Goal: Transaction & Acquisition: Subscribe to service/newsletter

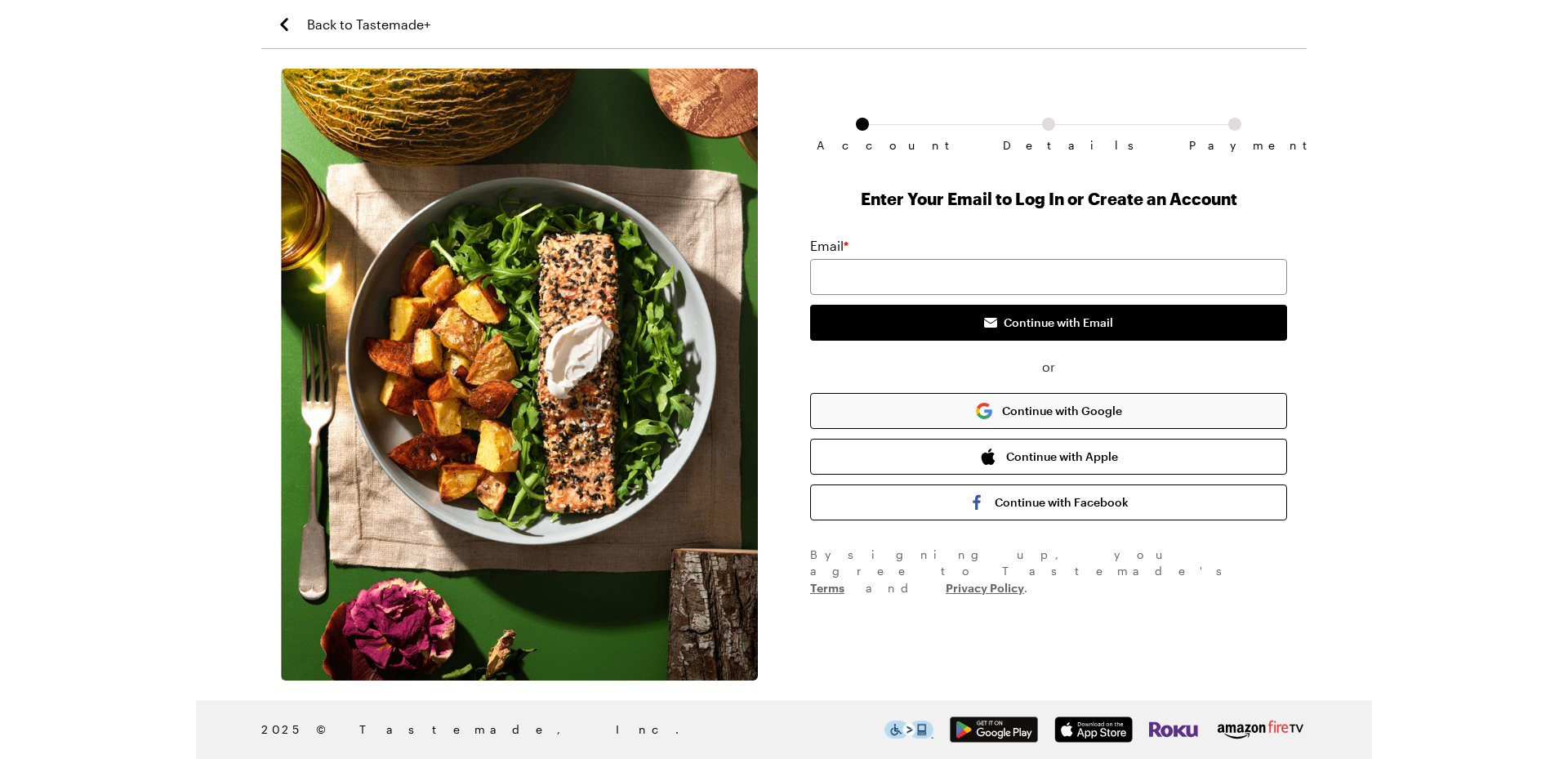
click at [990, 421] on button "Continue with Google" at bounding box center [1049, 411] width 477 height 36
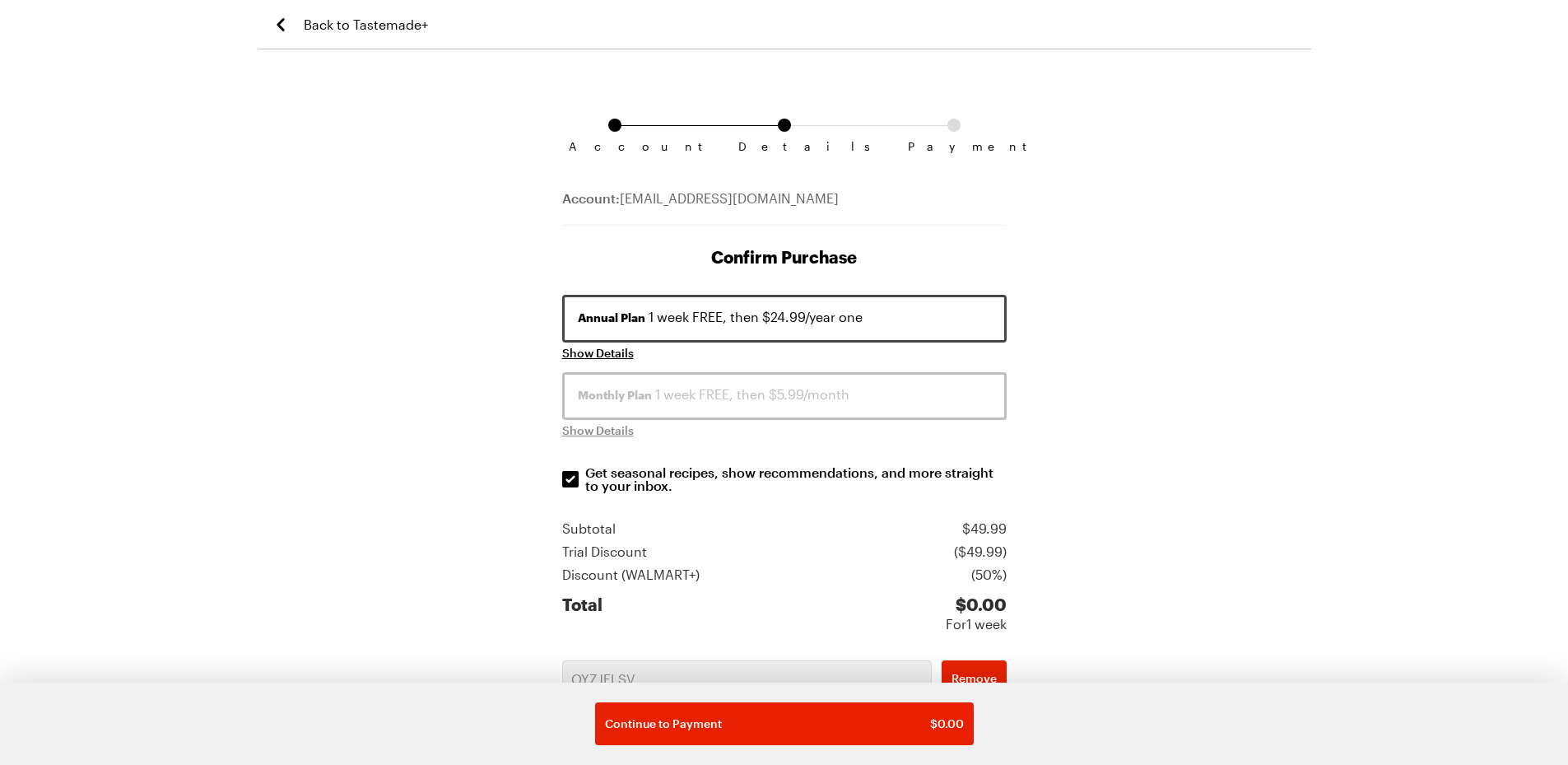
scroll to position [203, 0]
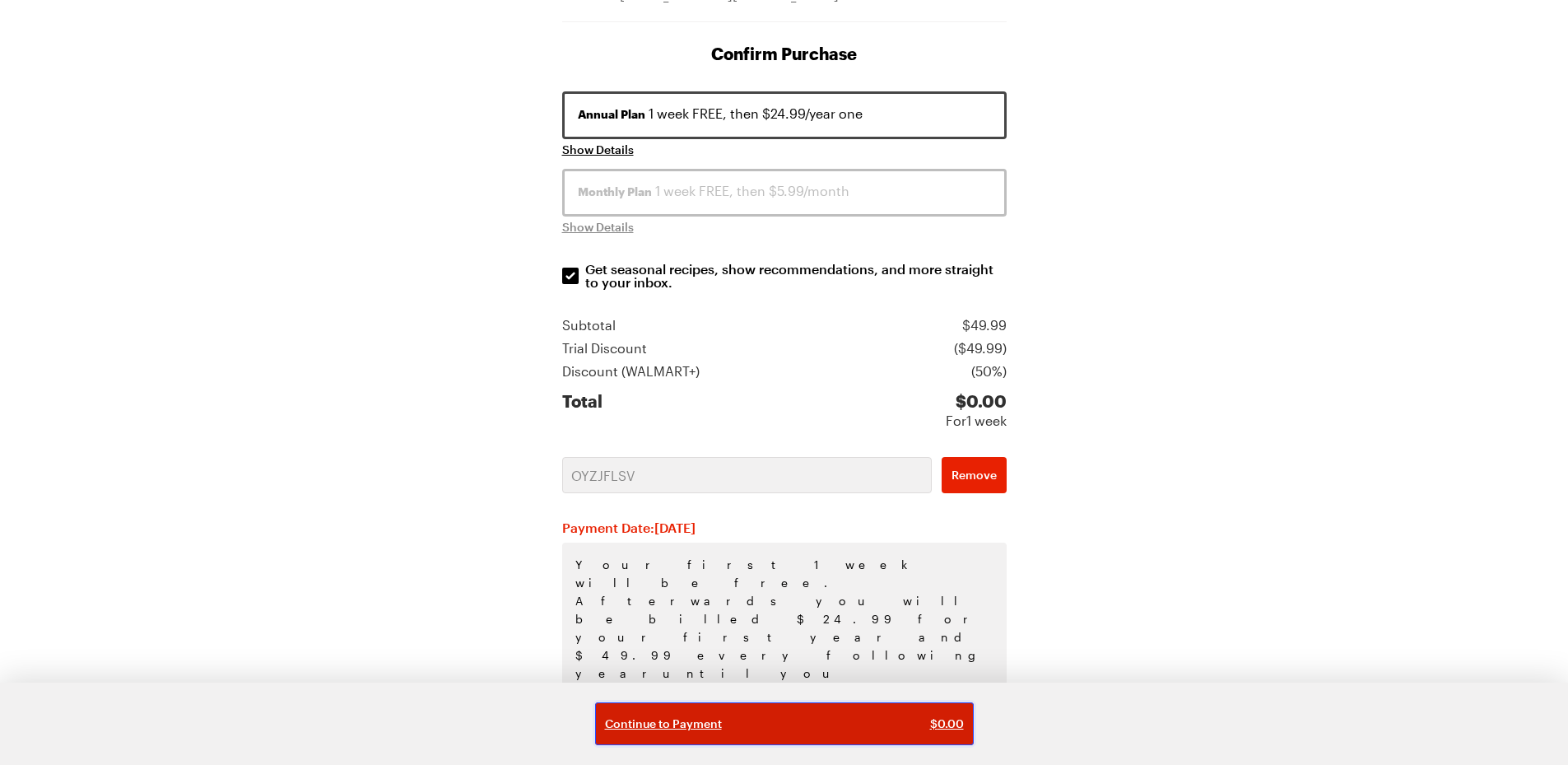
click at [887, 732] on button "Continue to Payment $ 0.00" at bounding box center [785, 723] width 379 height 43
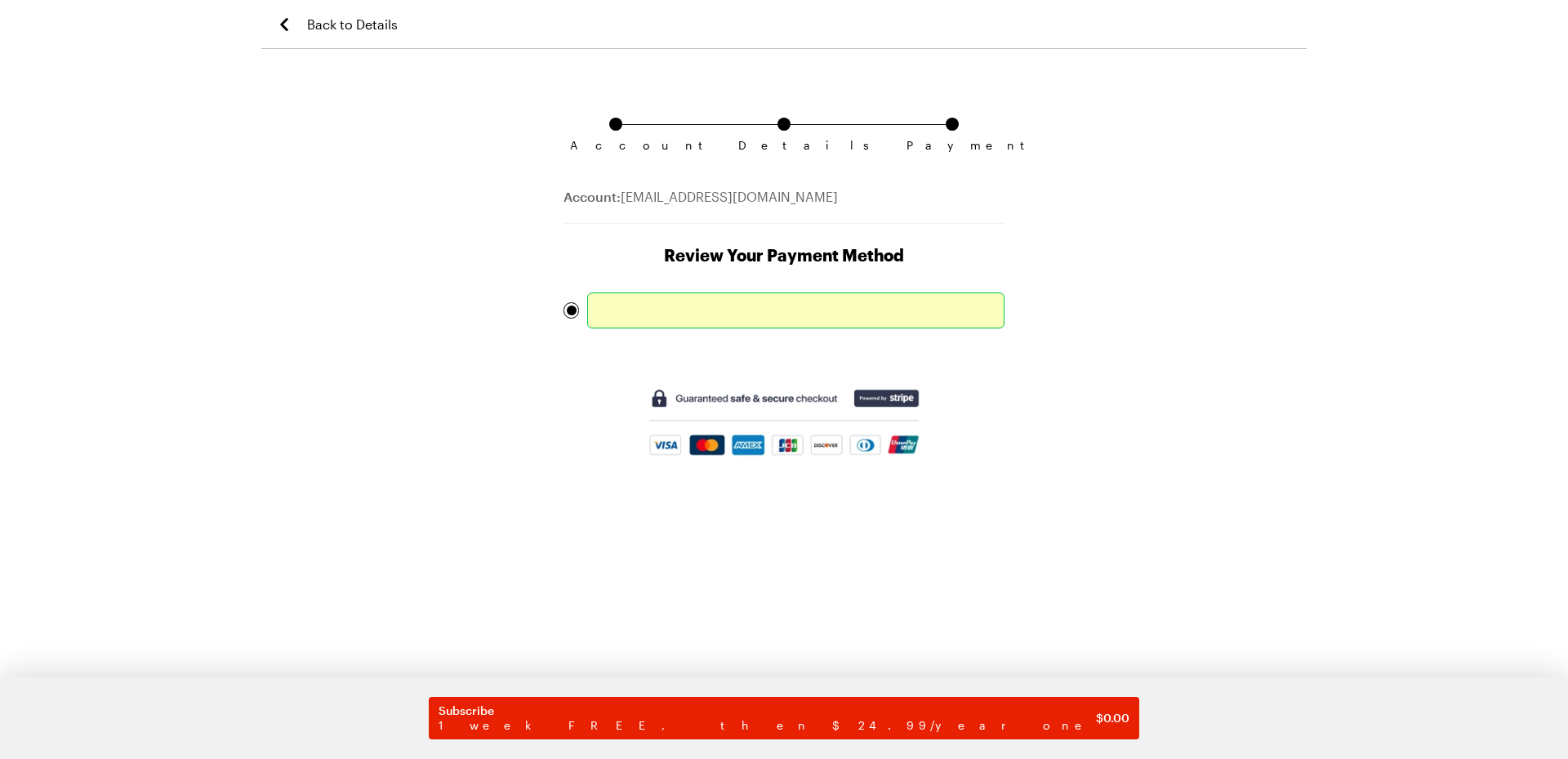
click at [992, 541] on div "Account Details Payment Account: [EMAIL_ADDRESS][DOMAIN_NAME] Review Your Payme…" at bounding box center [784, 414] width 473 height 690
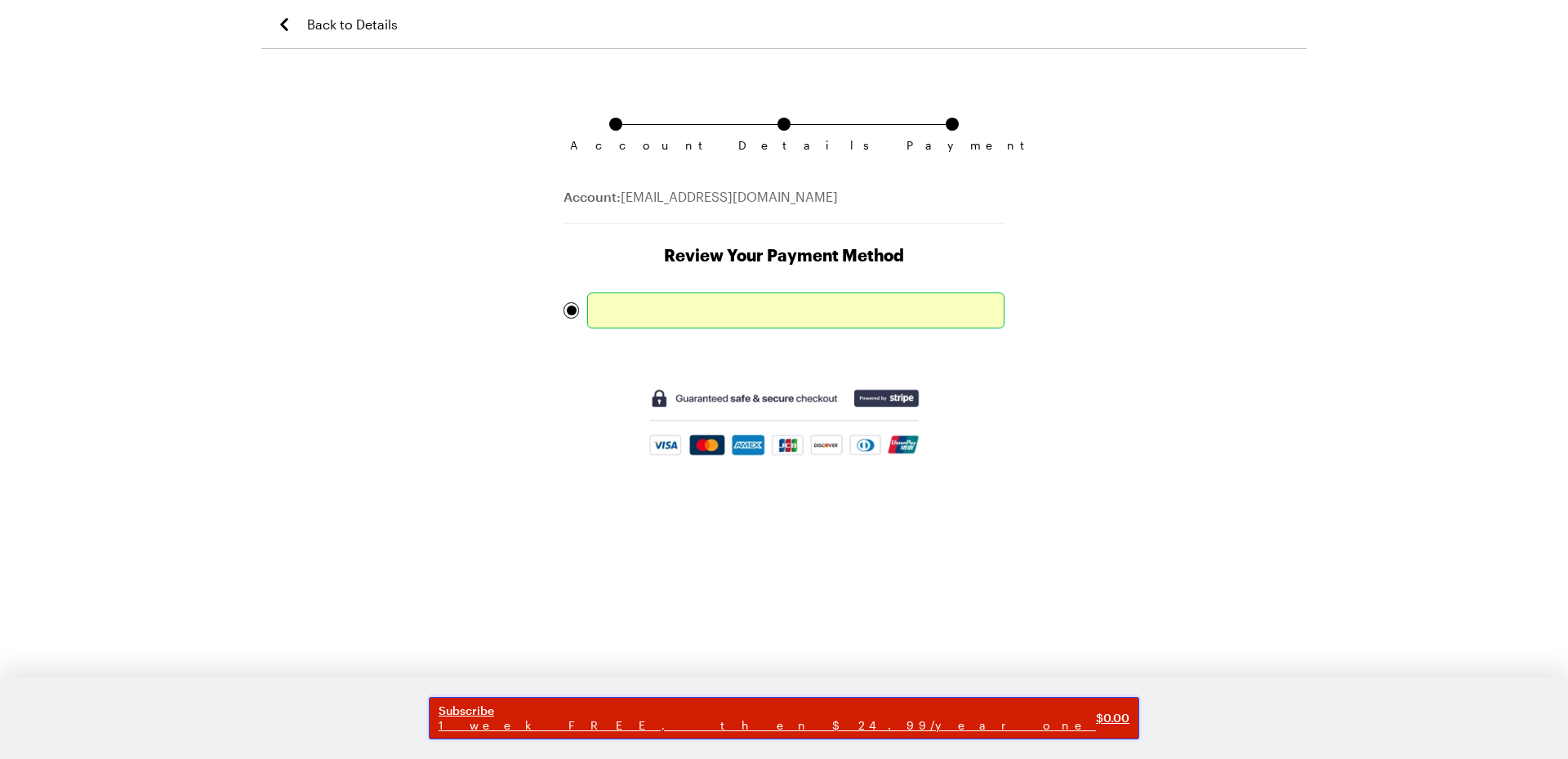
click at [719, 724] on span "1 week FREE, then $24.99/year one" at bounding box center [767, 726] width 658 height 14
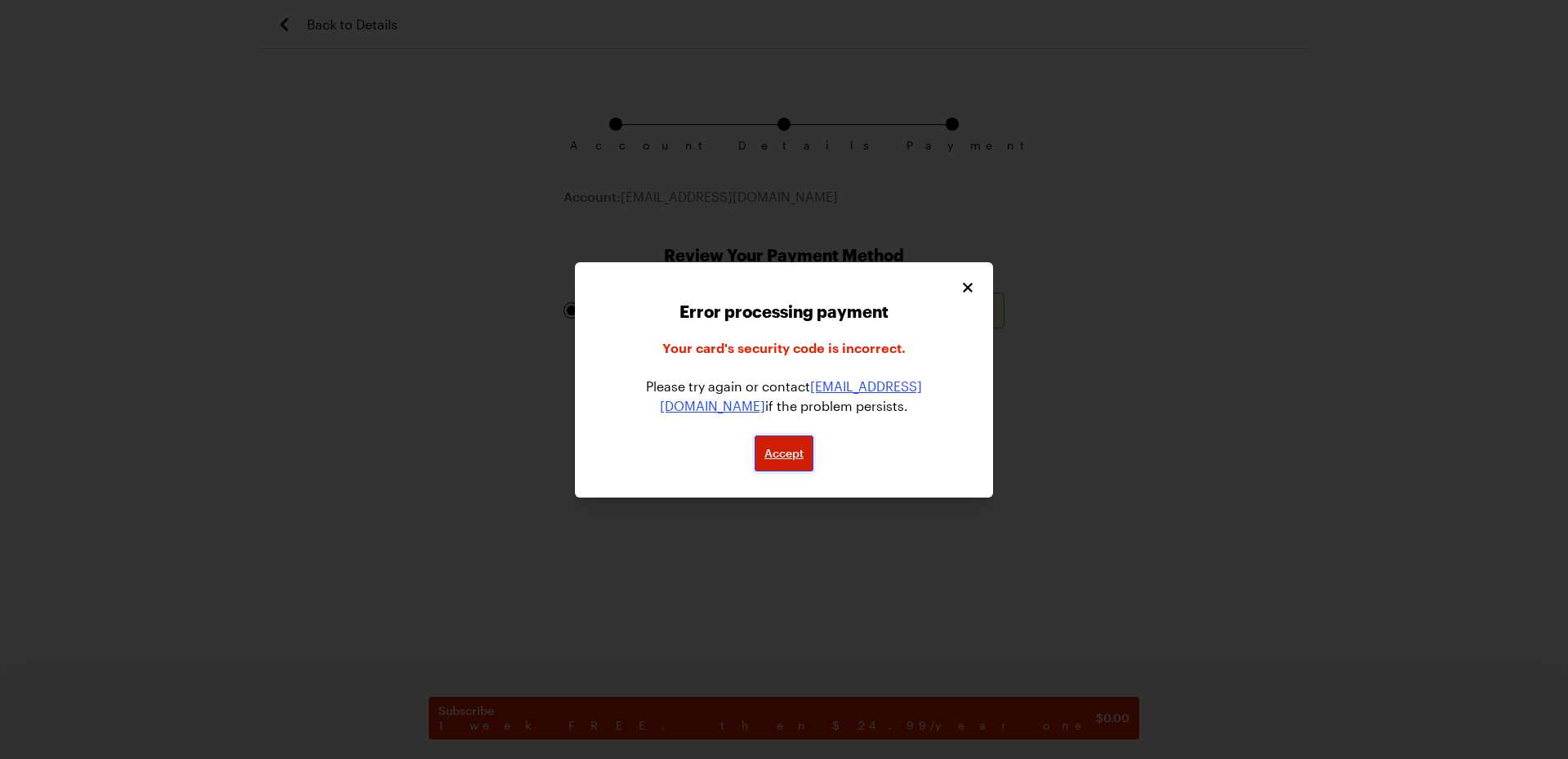
click at [797, 453] on span "Accept" at bounding box center [783, 454] width 39 height 16
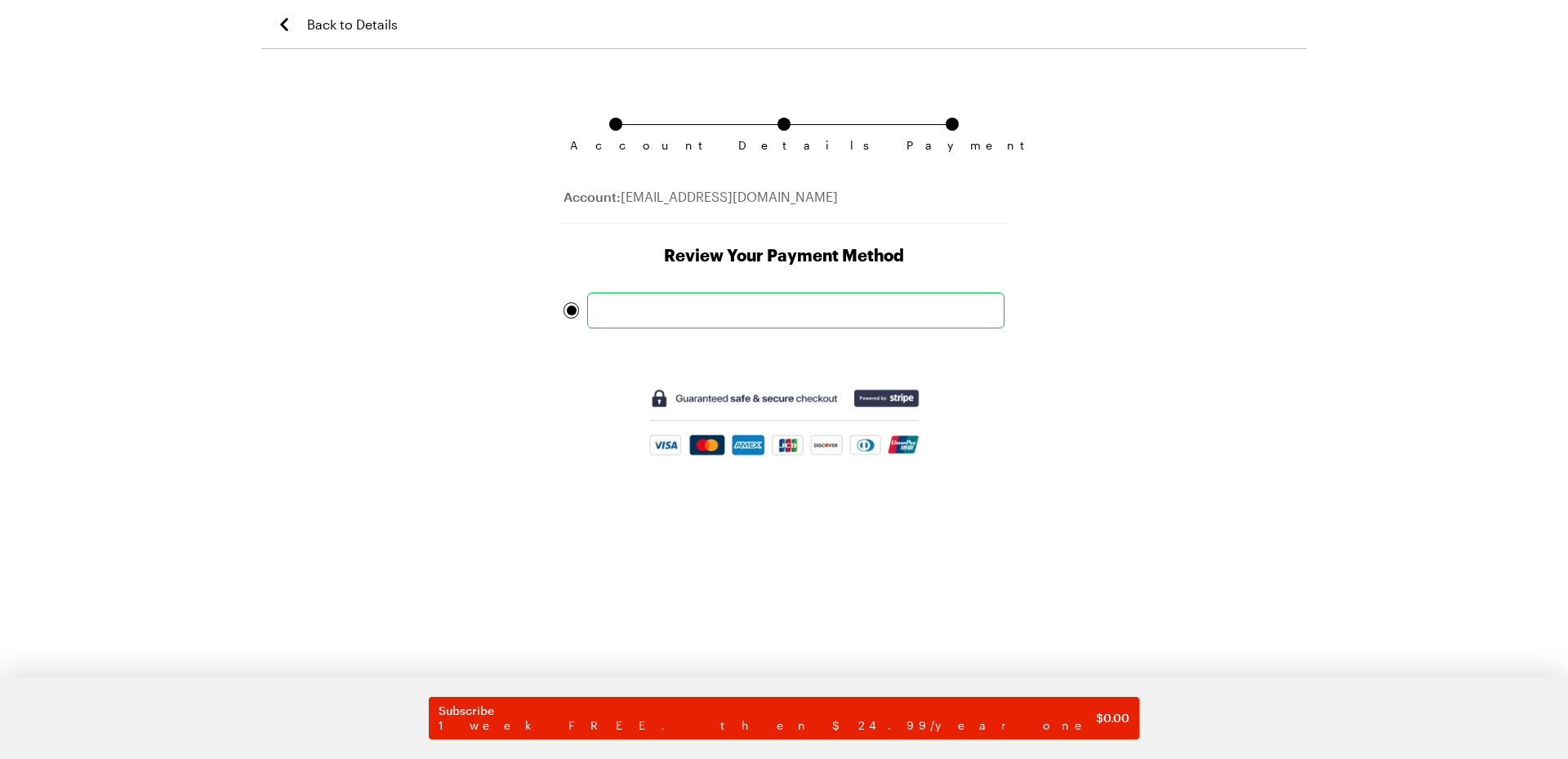
drag, startPoint x: 1202, startPoint y: 652, endPoint x: 1148, endPoint y: 712, distance: 80.7
click at [1202, 652] on div "Account Details Payment Account: [EMAIL_ADDRESS][DOMAIN_NAME] Review Your Payme…" at bounding box center [783, 414] width 1045 height 690
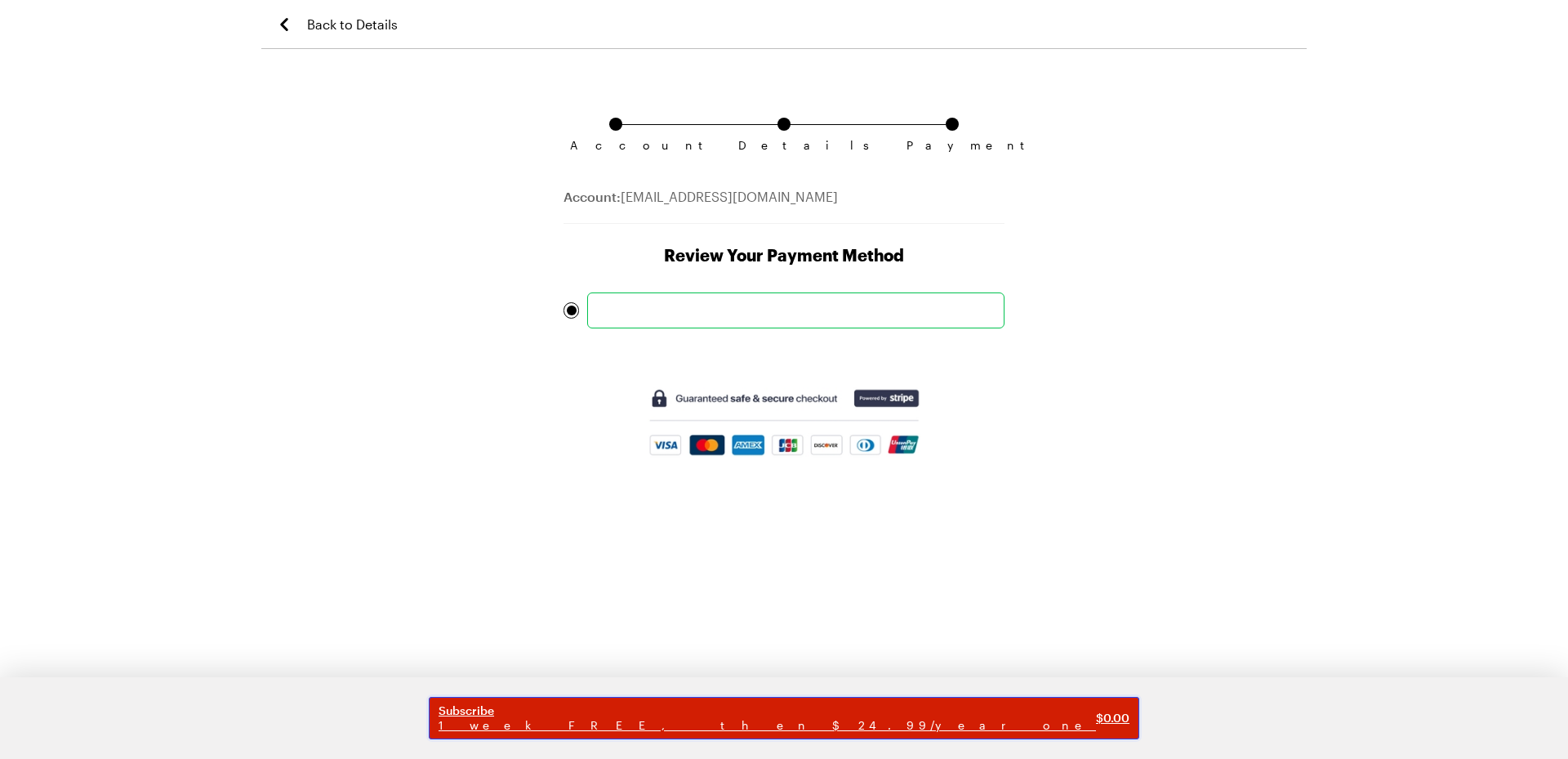
click at [807, 727] on span "1 week FREE, then $24.99/year one" at bounding box center [767, 726] width 658 height 14
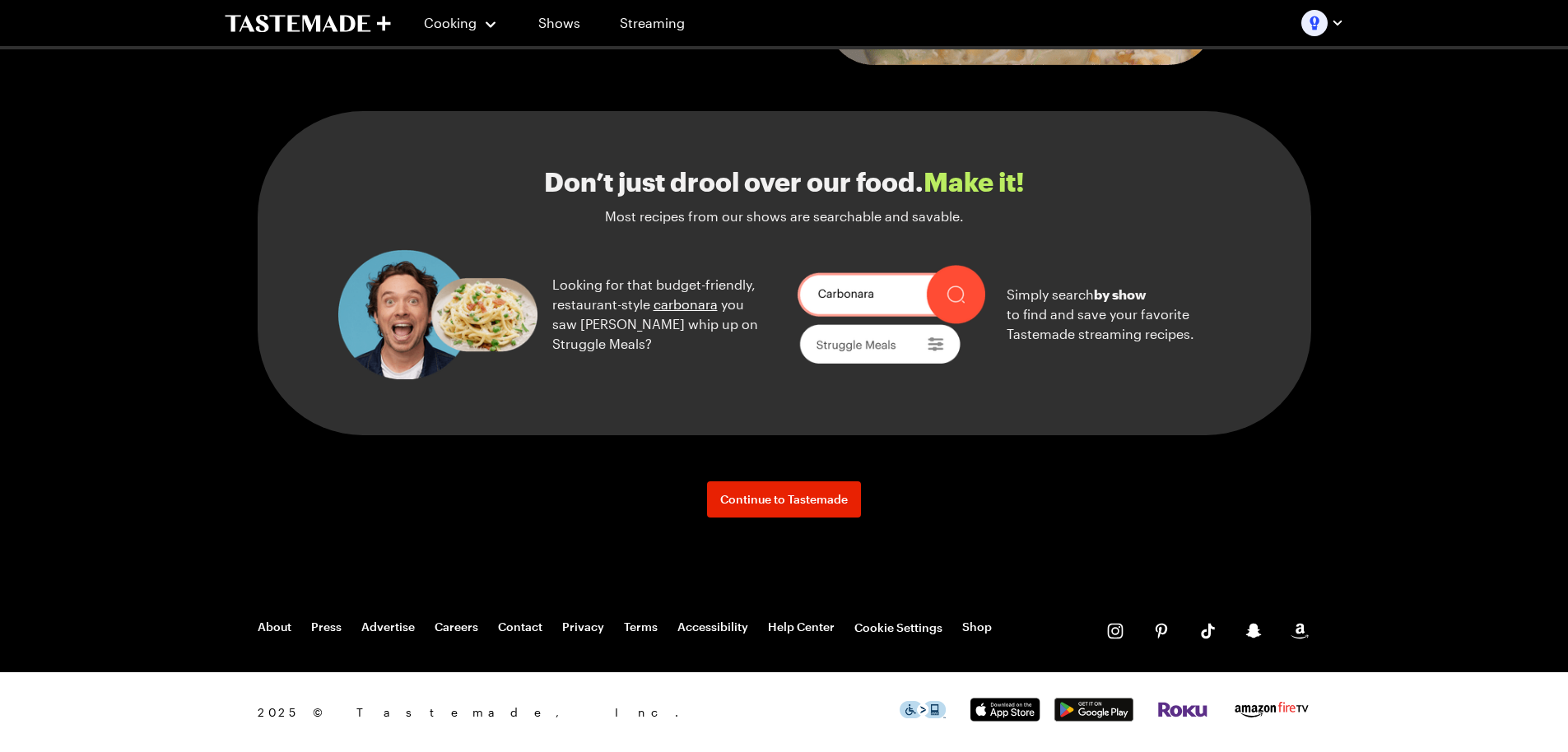
scroll to position [1791, 0]
click at [799, 499] on span "Continue to Tastemade" at bounding box center [784, 500] width 127 height 16
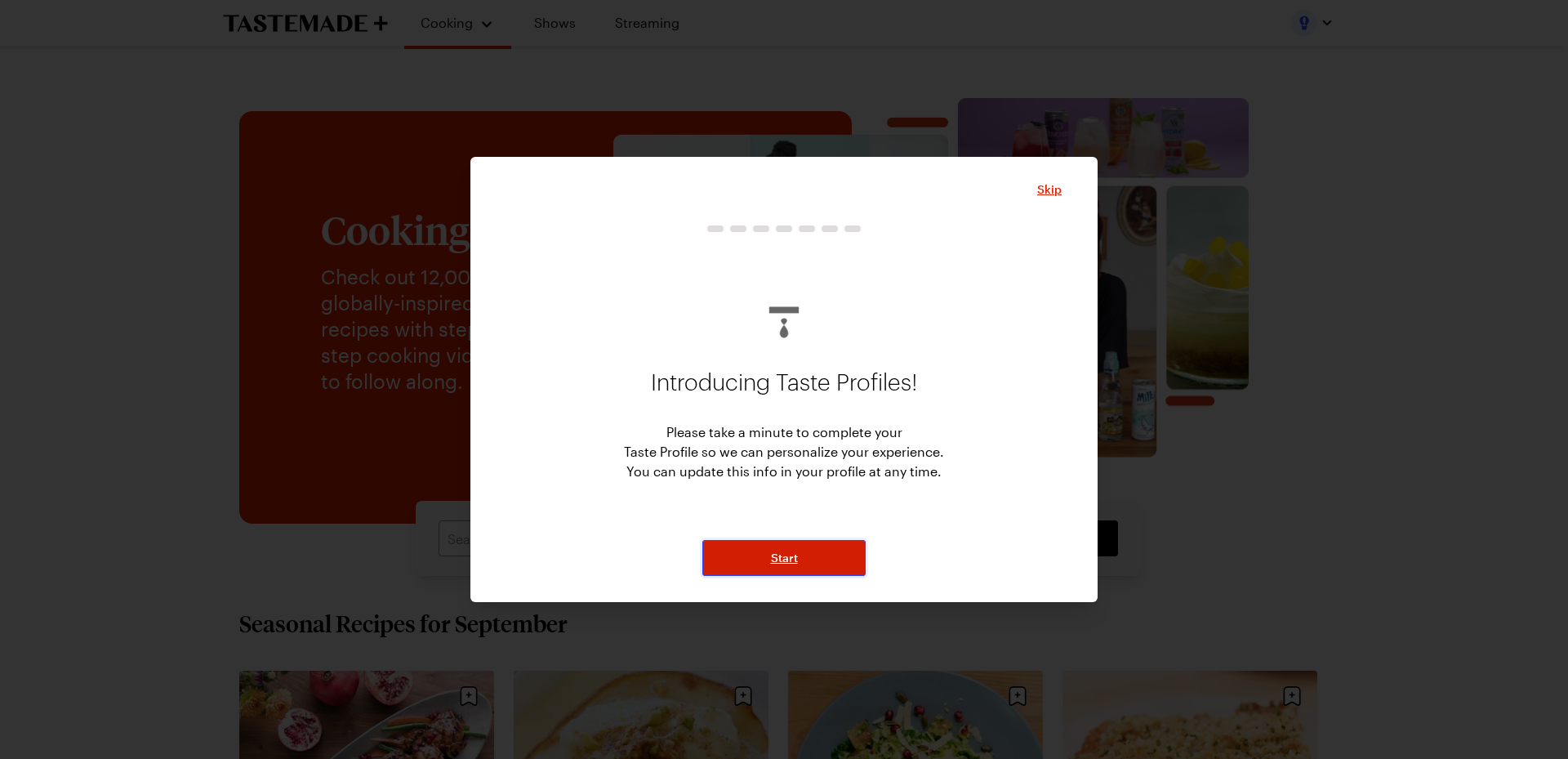
click at [833, 558] on button "Start" at bounding box center [783, 558] width 163 height 36
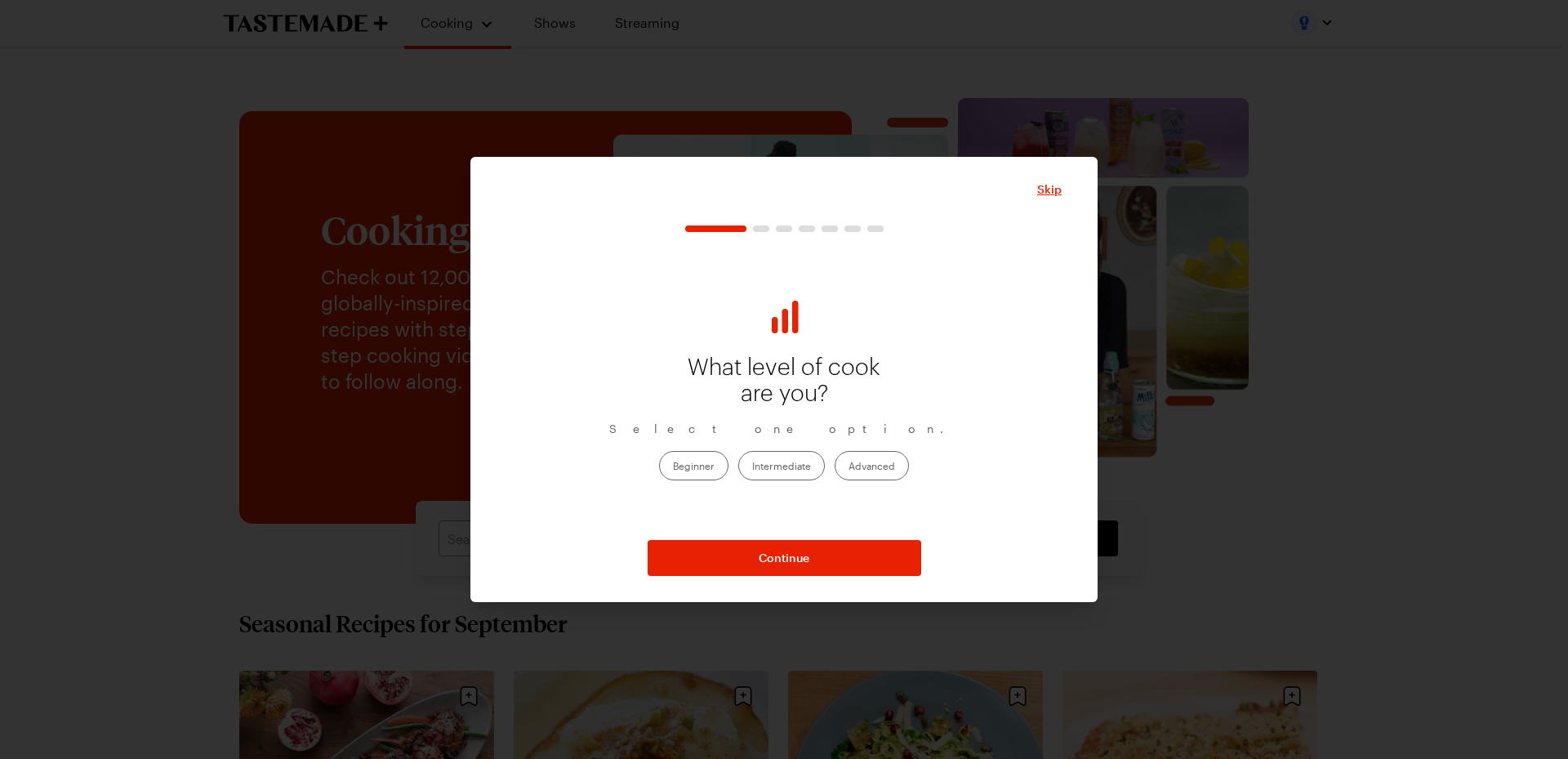
click at [854, 470] on label "Advanced" at bounding box center [872, 465] width 74 height 30
click at [848, 466] on input "Advanced" at bounding box center [848, 466] width 0 height 0
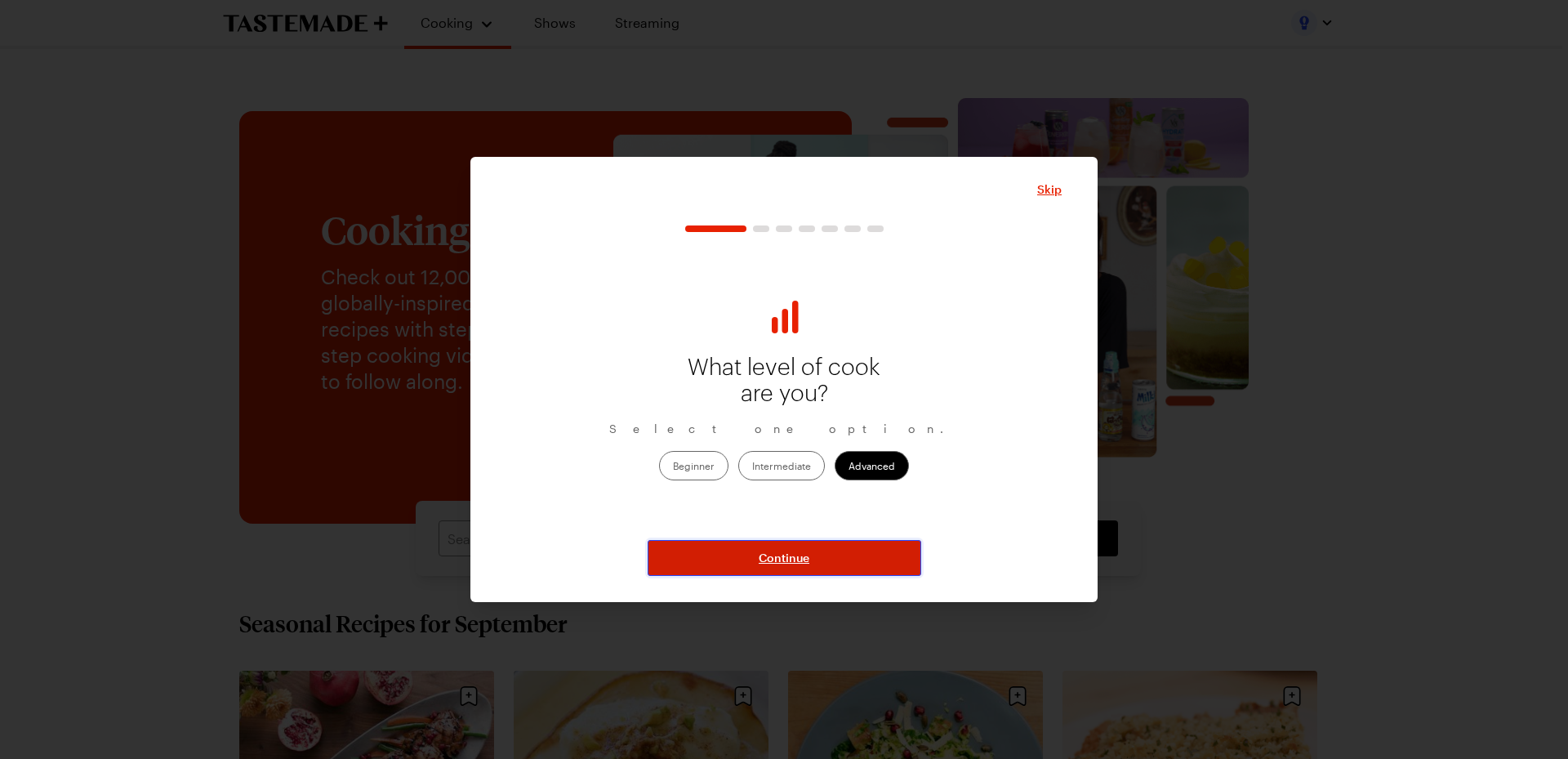
click at [817, 564] on button "Continue" at bounding box center [784, 558] width 274 height 36
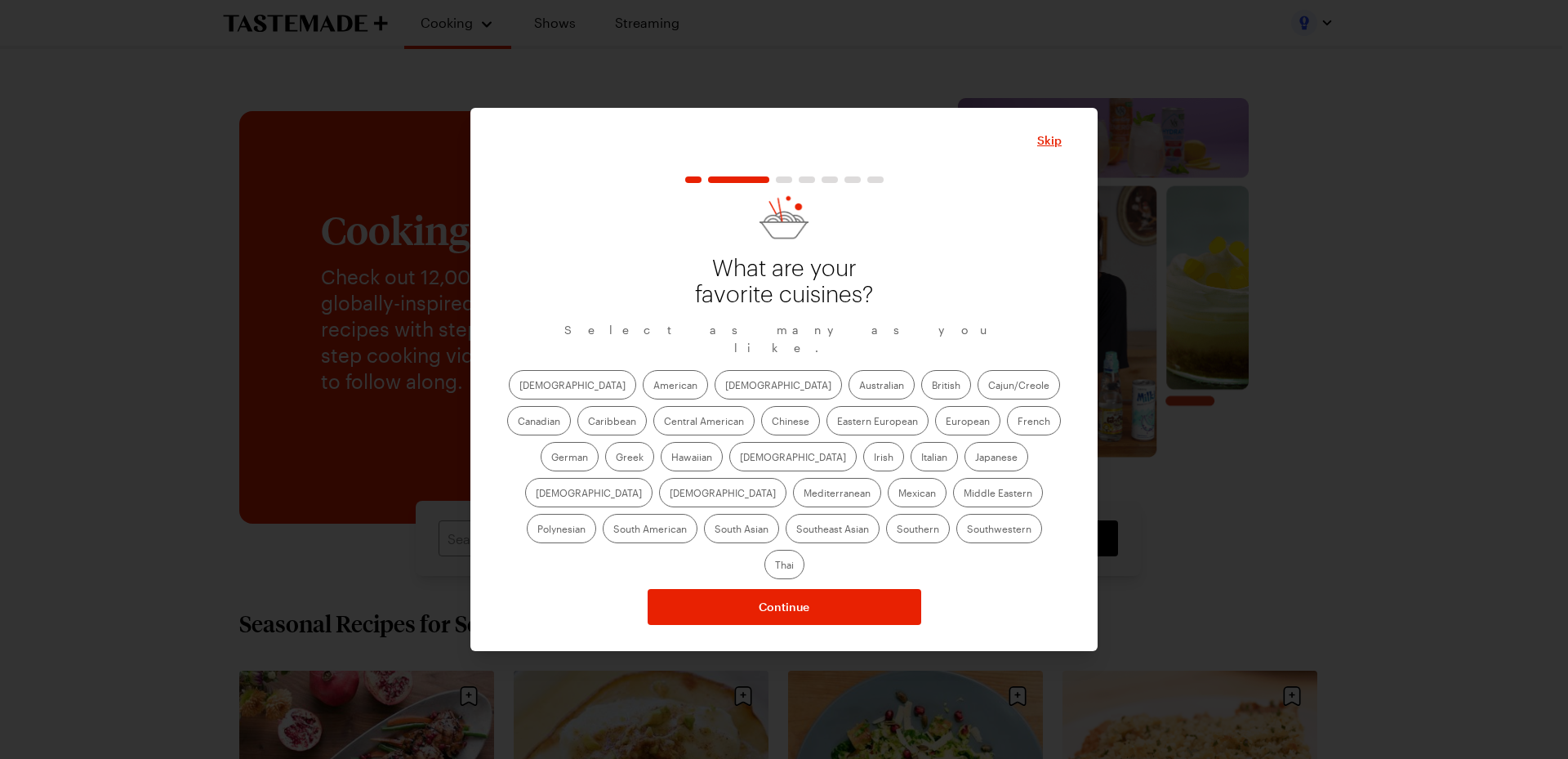
click at [642, 395] on label "American" at bounding box center [675, 384] width 65 height 30
click at [653, 387] on input "American" at bounding box center [653, 387] width 0 height 0
click at [977, 396] on label "Cajun/Creole" at bounding box center [1018, 384] width 82 height 30
click at [988, 387] on input "Cajun/Creole" at bounding box center [988, 387] width 0 height 0
click at [653, 428] on label "Central American" at bounding box center [704, 420] width 101 height 30
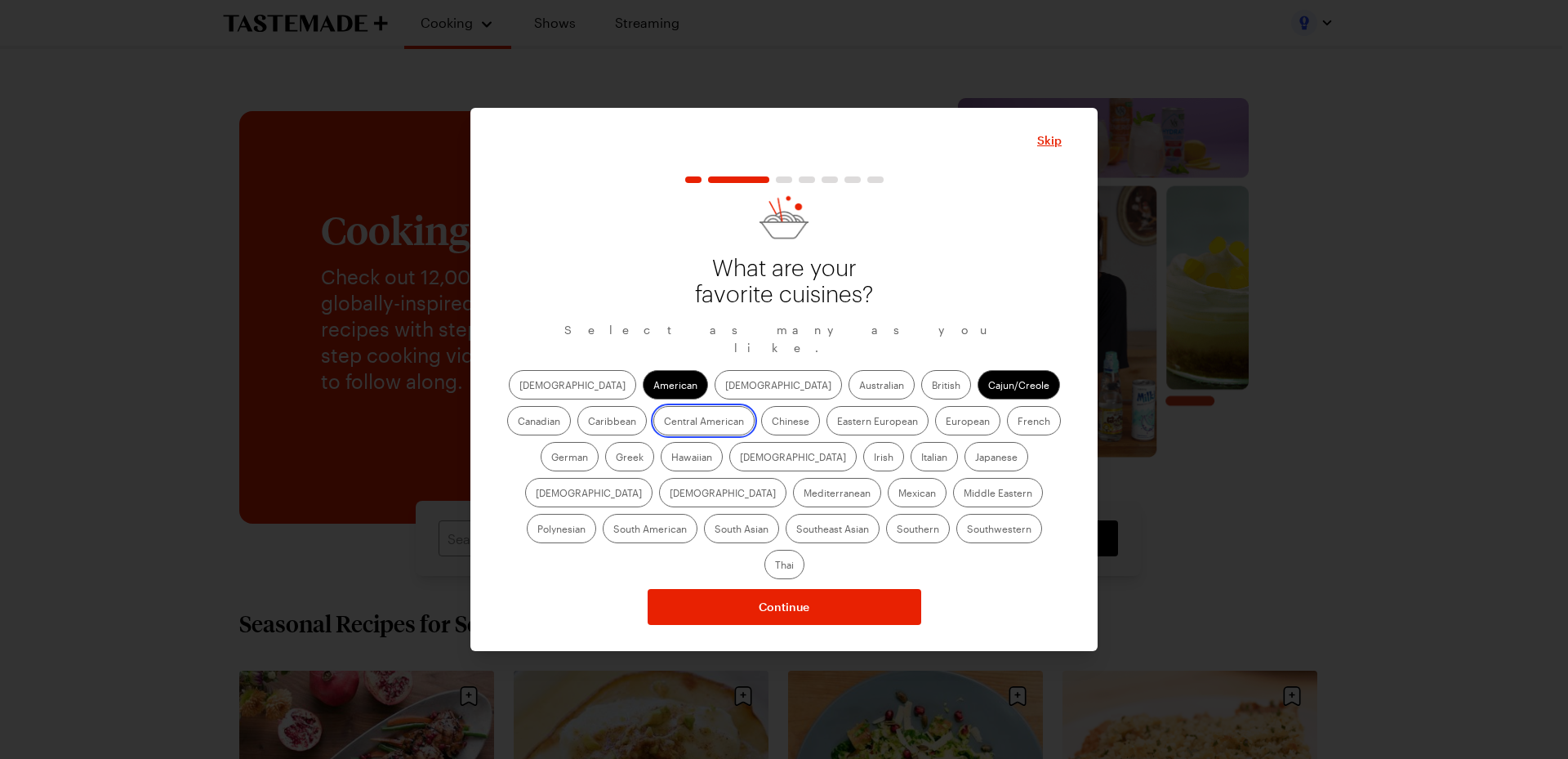
click at [664, 422] on American "Central American" at bounding box center [664, 422] width 0 height 0
click at [888, 500] on label "Mexican" at bounding box center [917, 492] width 59 height 30
click at [898, 494] on input "Mexican" at bounding box center [898, 494] width 0 height 0
click at [957, 532] on label "Southwestern" at bounding box center [999, 529] width 86 height 30
click at [966, 530] on input "Southwestern" at bounding box center [966, 530] width 0 height 0
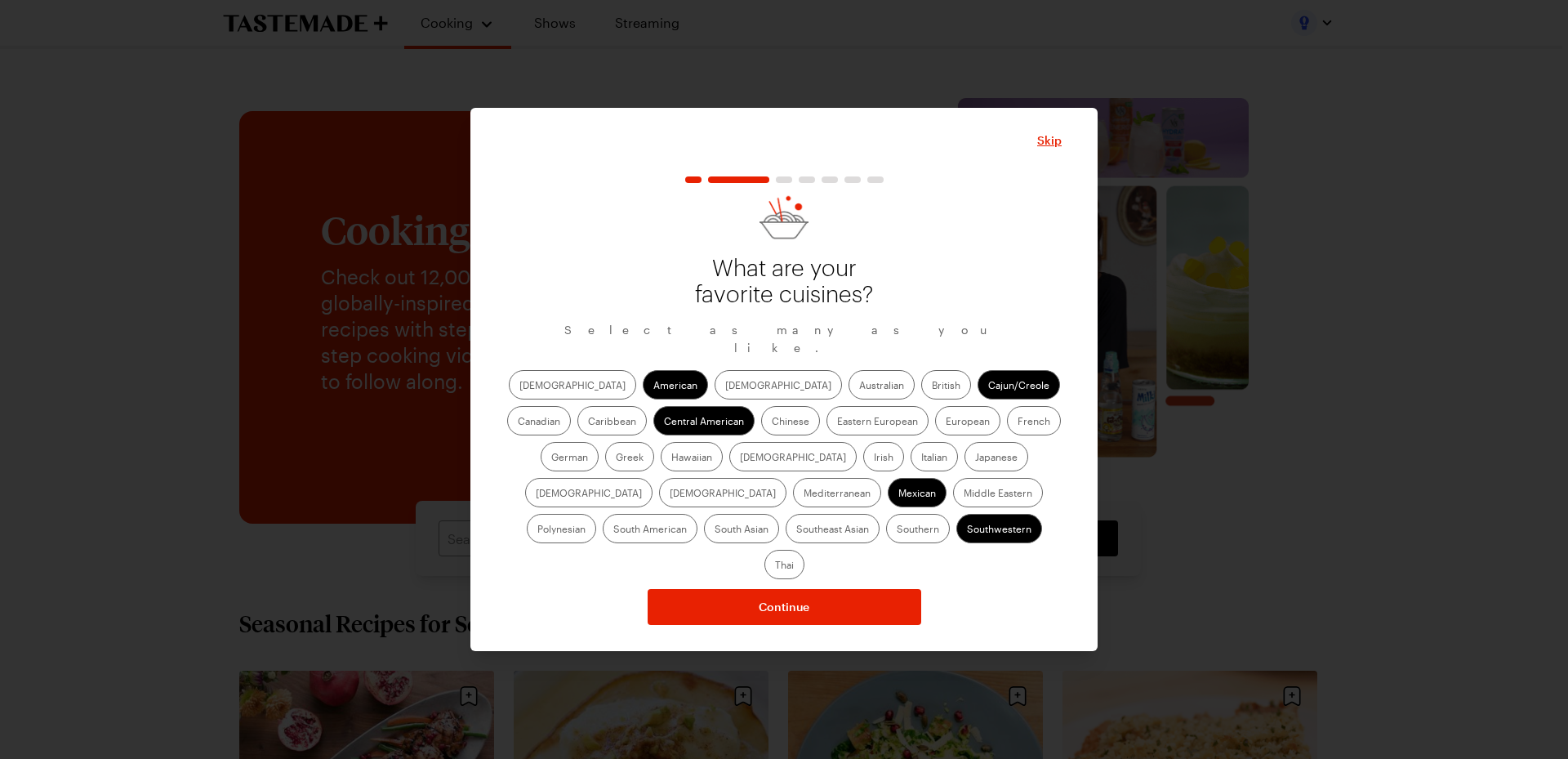
click at [886, 538] on label "Southern" at bounding box center [918, 529] width 64 height 30
click at [897, 530] on input "Southern" at bounding box center [897, 530] width 0 height 0
click at [756, 589] on button "Continue" at bounding box center [784, 607] width 274 height 36
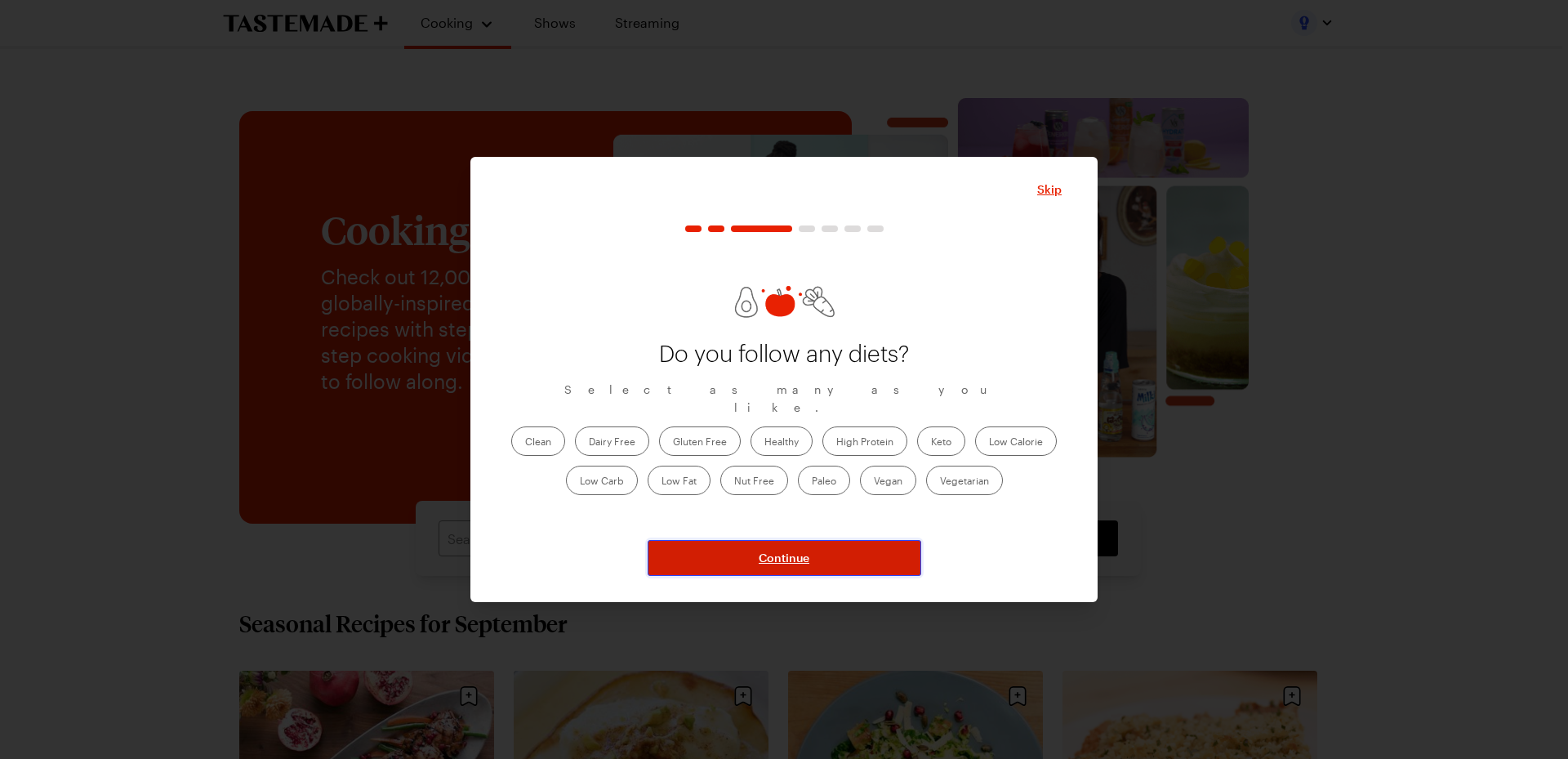
click at [778, 559] on span "Continue" at bounding box center [784, 558] width 51 height 16
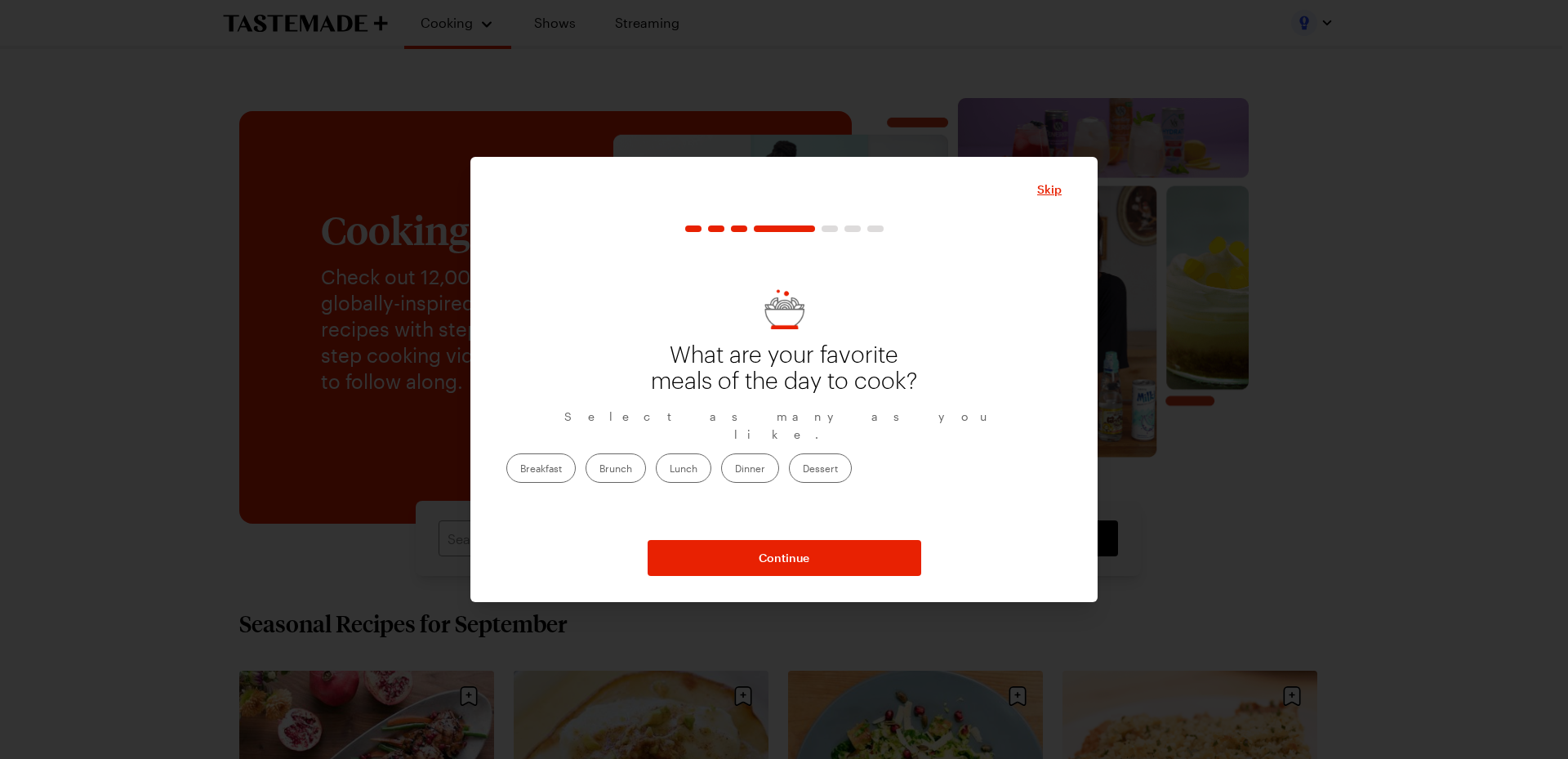
click at [779, 464] on label "Dinner" at bounding box center [750, 468] width 58 height 30
click at [735, 470] on input "Dinner" at bounding box center [735, 470] width 0 height 0
click at [791, 558] on span "Continue" at bounding box center [784, 558] width 51 height 16
click at [802, 458] on div at bounding box center [806, 457] width 10 height 10
click at [719, 464] on div at bounding box center [717, 457] width 16 height 16
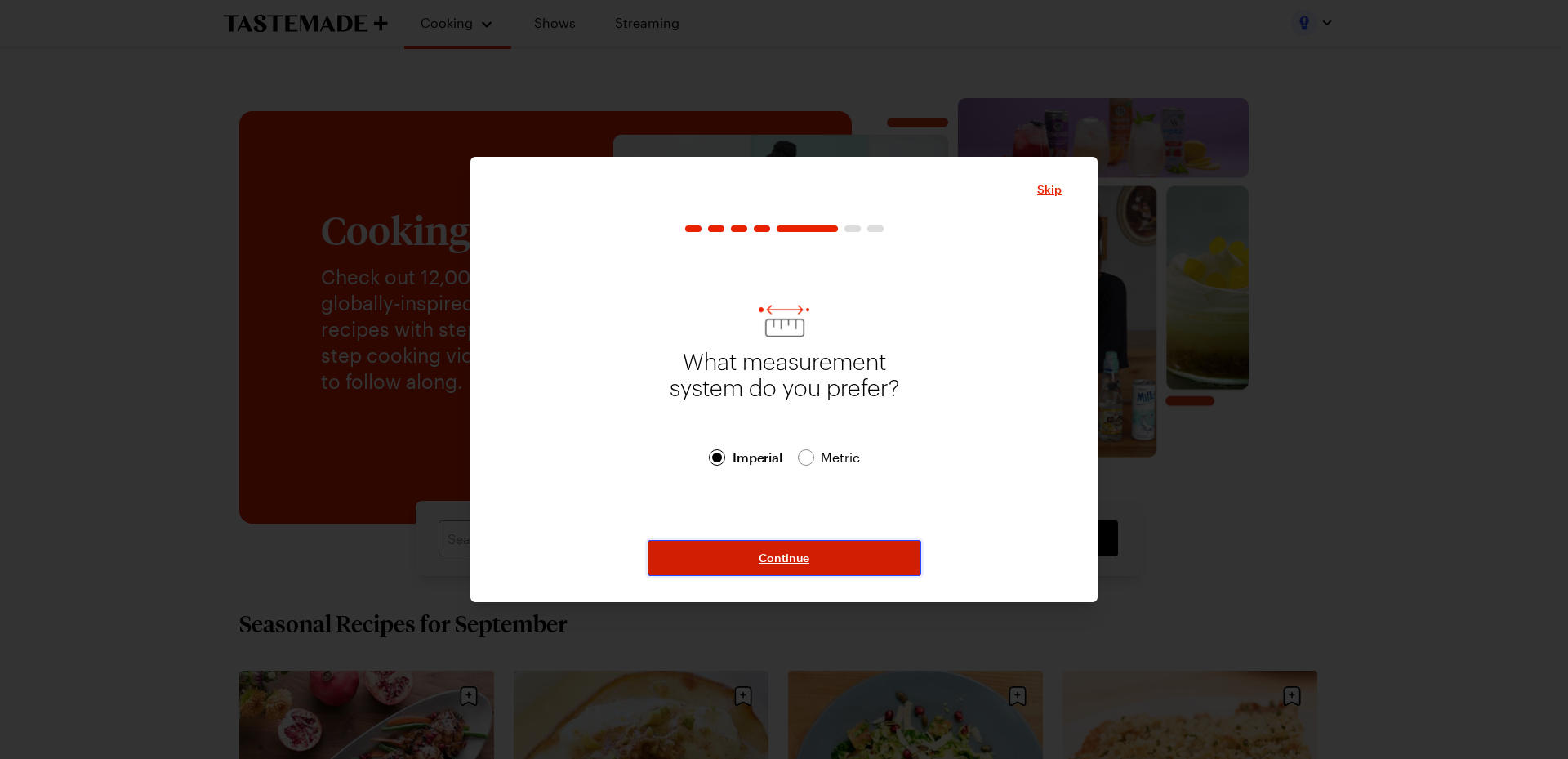
click at [752, 548] on button "Continue" at bounding box center [784, 558] width 274 height 36
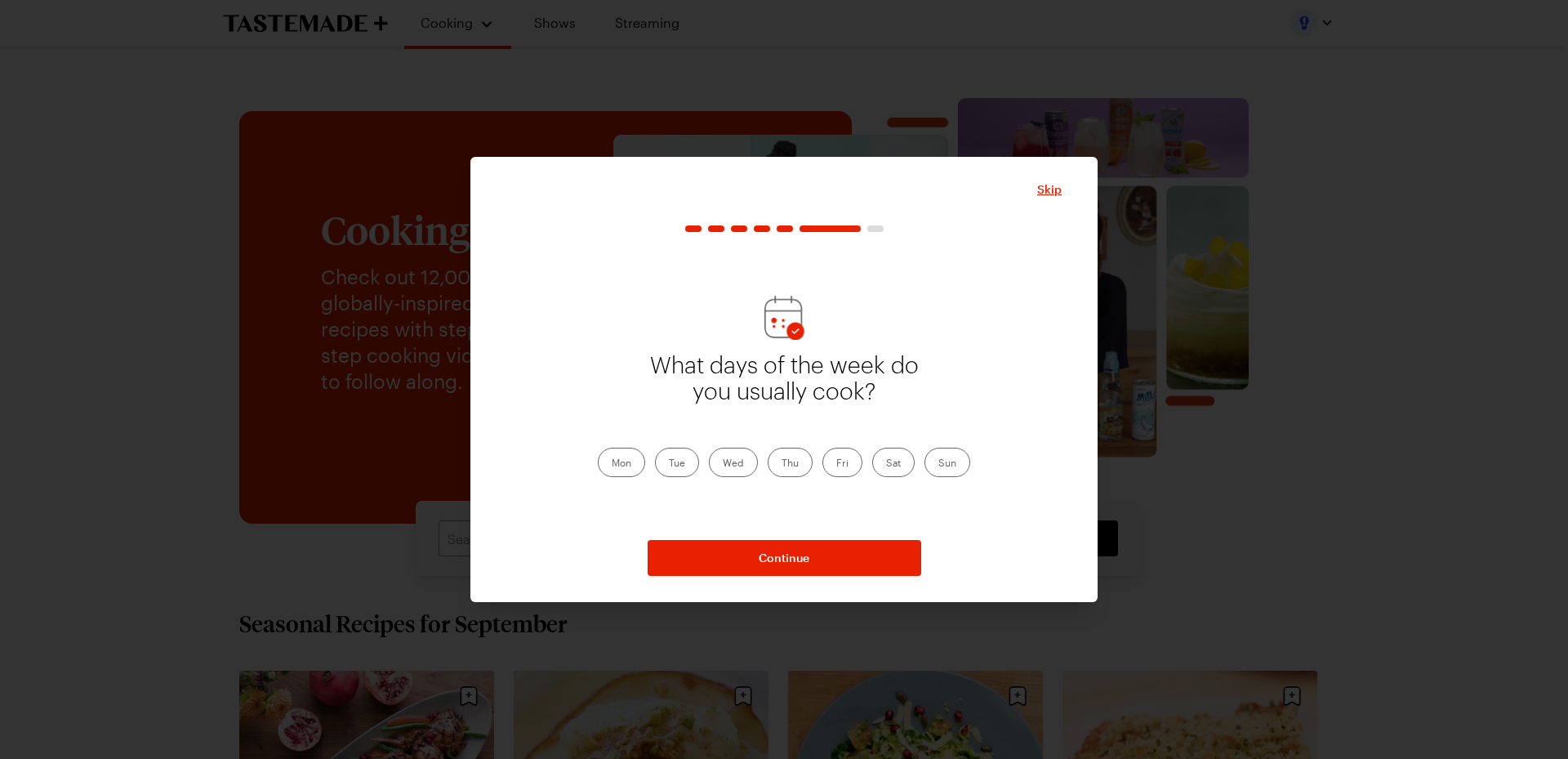
click at [622, 464] on label "Mon" at bounding box center [621, 462] width 47 height 30
click at [611, 464] on input "Mon" at bounding box center [611, 464] width 0 height 0
drag, startPoint x: 686, startPoint y: 465, endPoint x: 727, endPoint y: 490, distance: 48.0
click at [686, 465] on label "Tue" at bounding box center [677, 462] width 44 height 30
click at [668, 464] on input "Tue" at bounding box center [668, 464] width 0 height 0
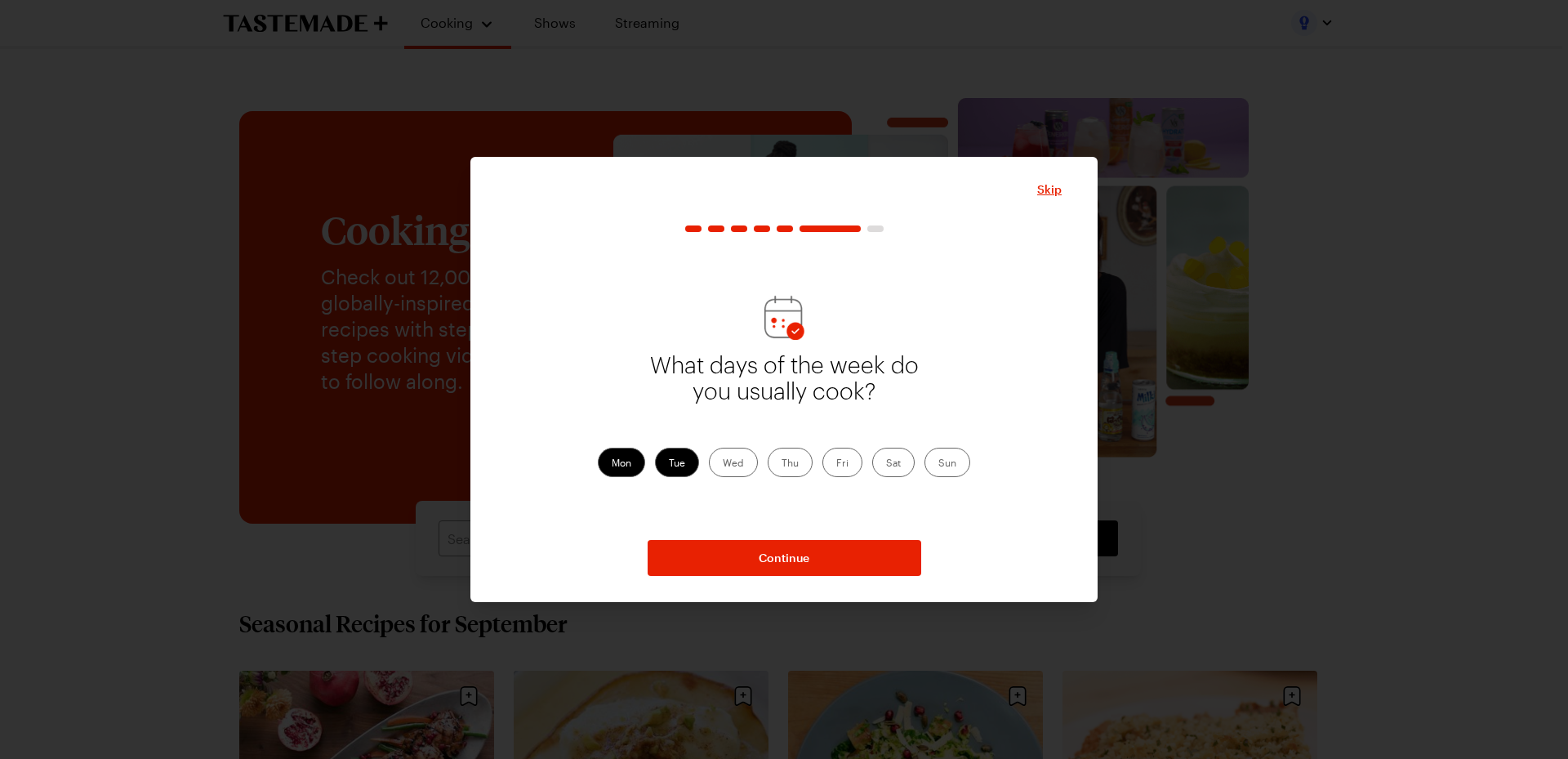
click at [742, 465] on label "Wed" at bounding box center [733, 462] width 49 height 30
click at [723, 464] on input "Wed" at bounding box center [723, 464] width 0 height 0
click at [790, 559] on span "Continue" at bounding box center [784, 558] width 51 height 16
click at [721, 467] on label "4" at bounding box center [716, 468] width 33 height 30
click at [714, 470] on input "4" at bounding box center [714, 470] width 0 height 0
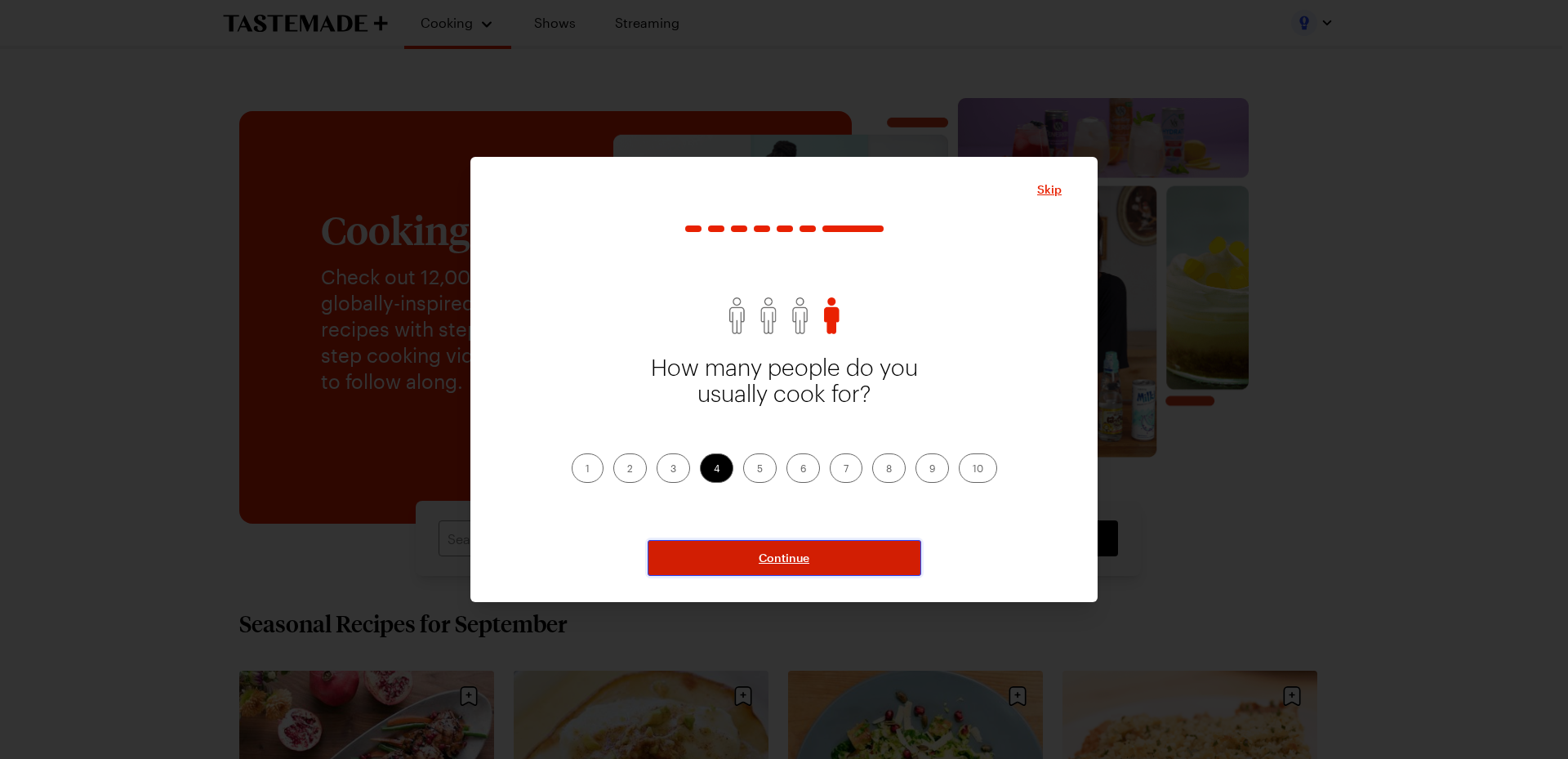
click at [778, 565] on span "Continue" at bounding box center [784, 558] width 51 height 16
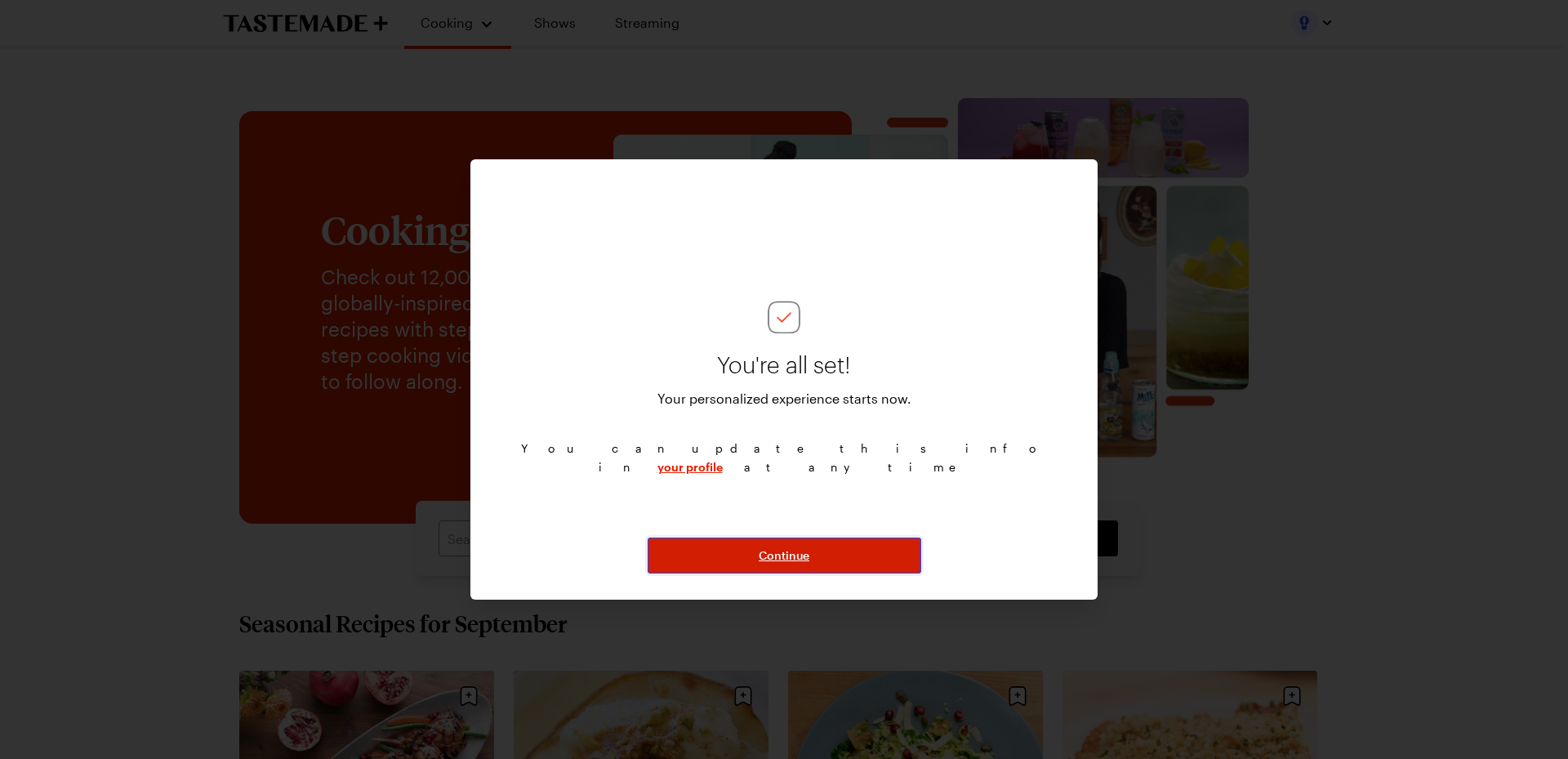
click at [788, 558] on span "Continue" at bounding box center [784, 556] width 51 height 16
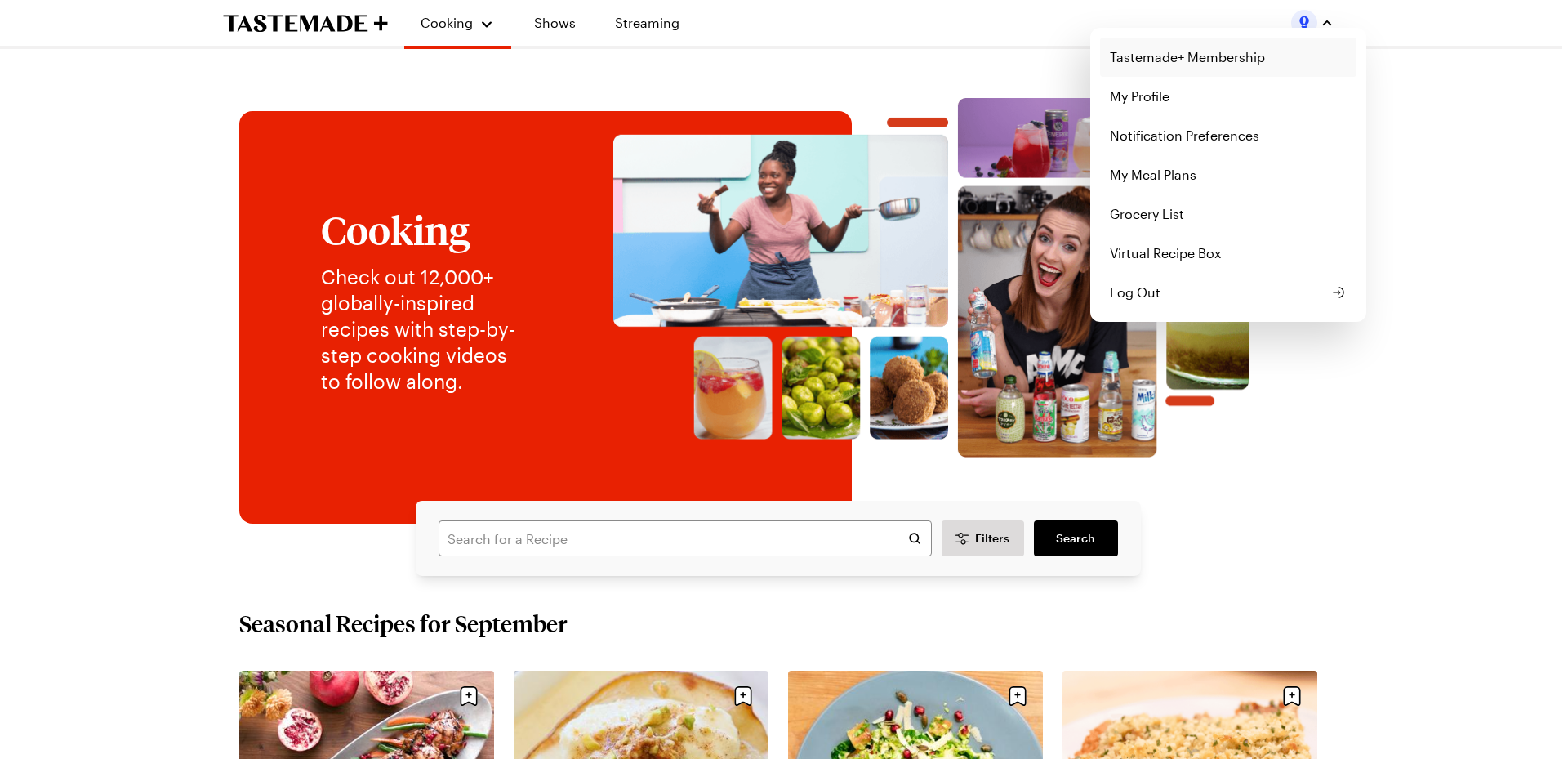
click at [1173, 61] on link "Tastemade+ Membership" at bounding box center [1228, 57] width 257 height 39
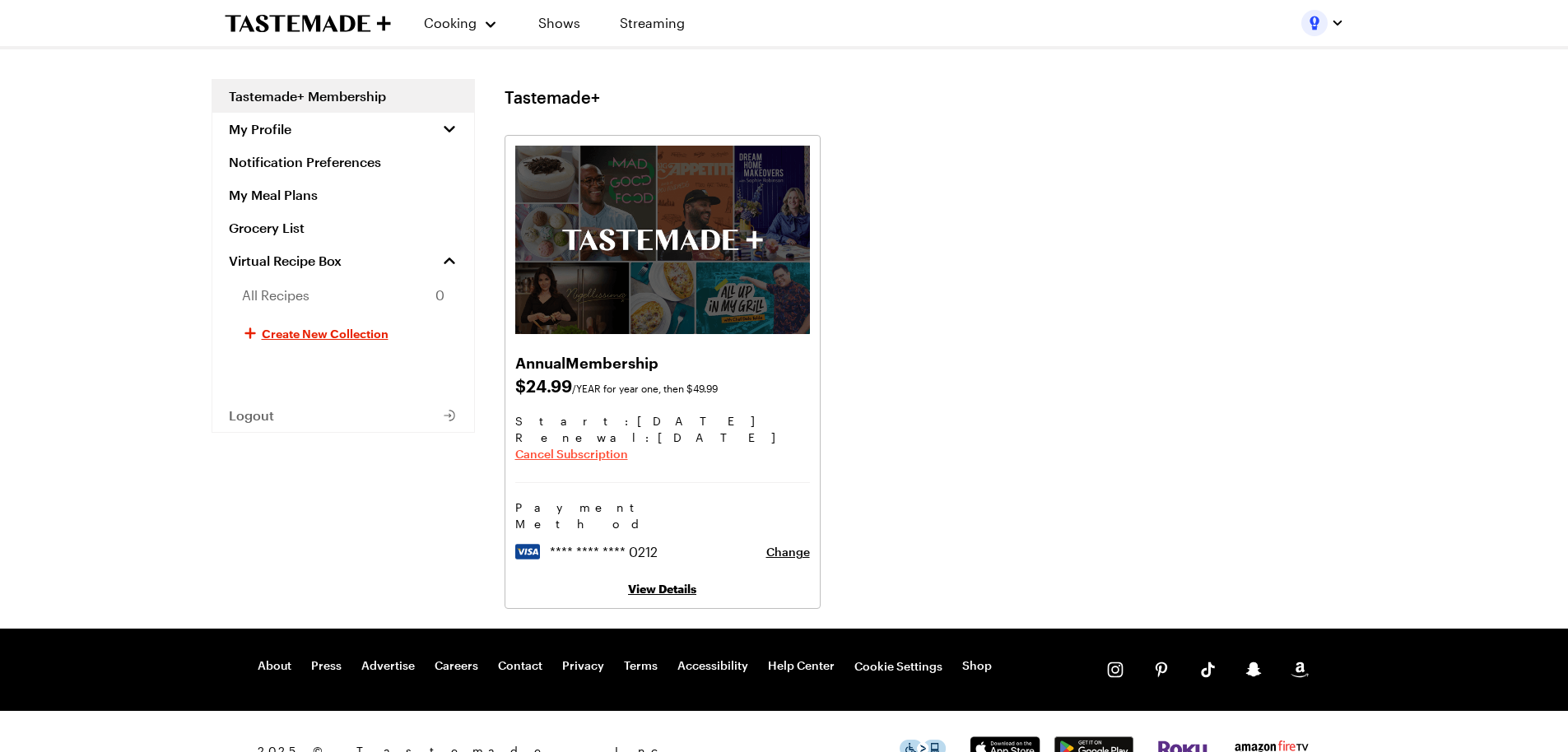
click at [601, 457] on span "Cancel Subscription" at bounding box center [572, 454] width 113 height 16
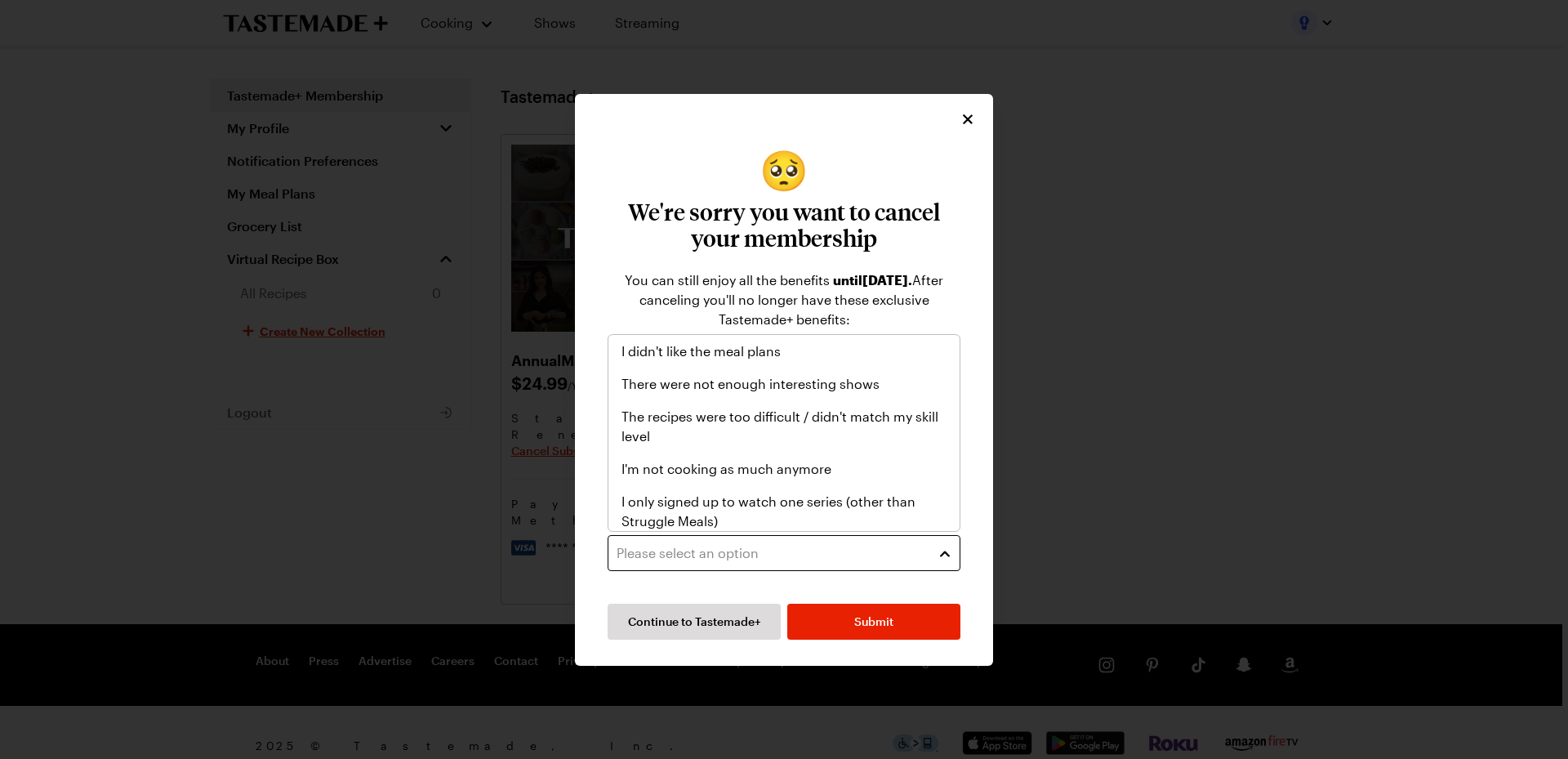
click at [698, 539] on button "Please select an option" at bounding box center [784, 553] width 353 height 36
click at [823, 469] on span "I'm not cooking as much anymore" at bounding box center [726, 469] width 210 height 20
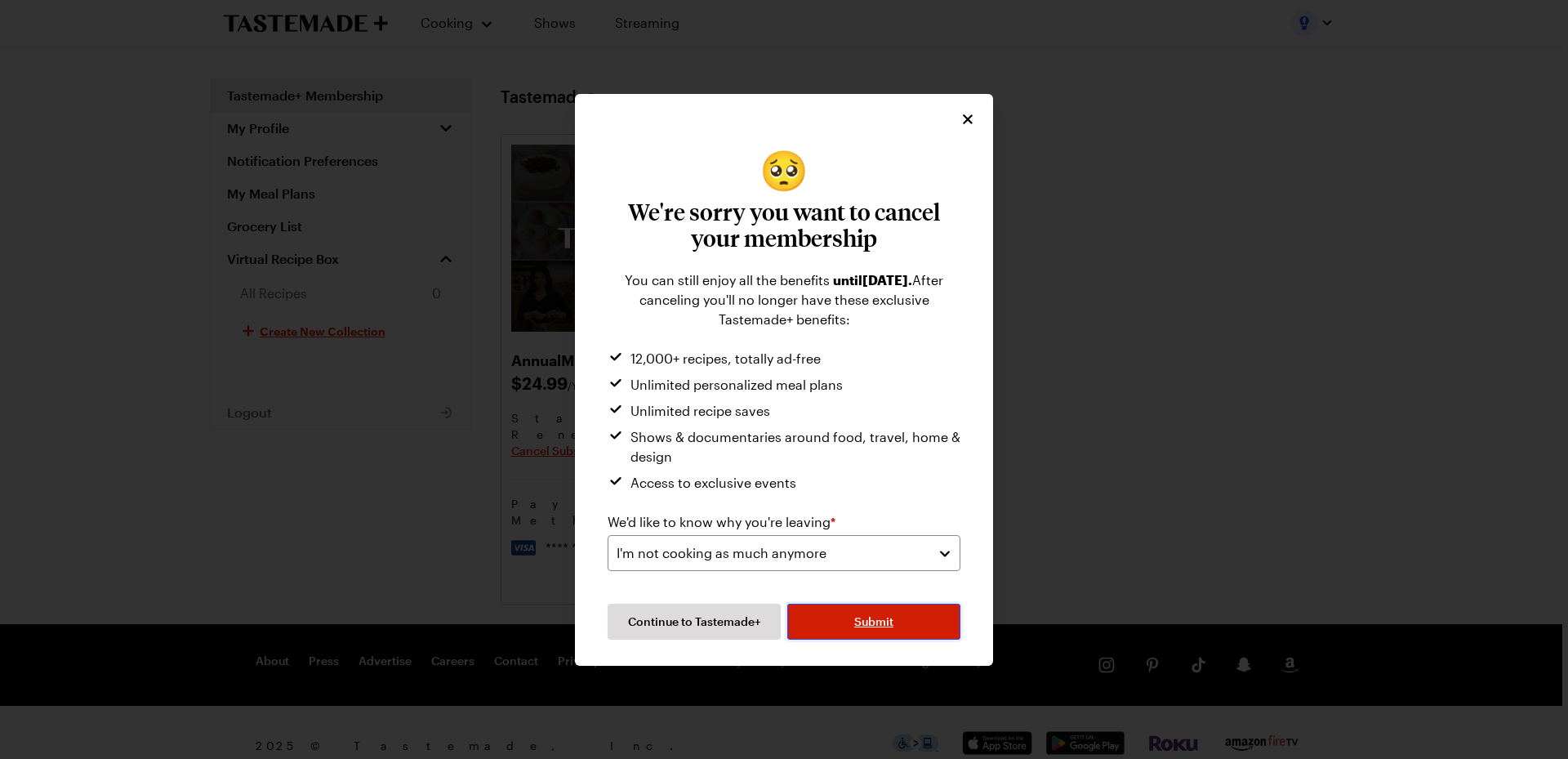
click at [865, 619] on span "Submit" at bounding box center [873, 622] width 39 height 16
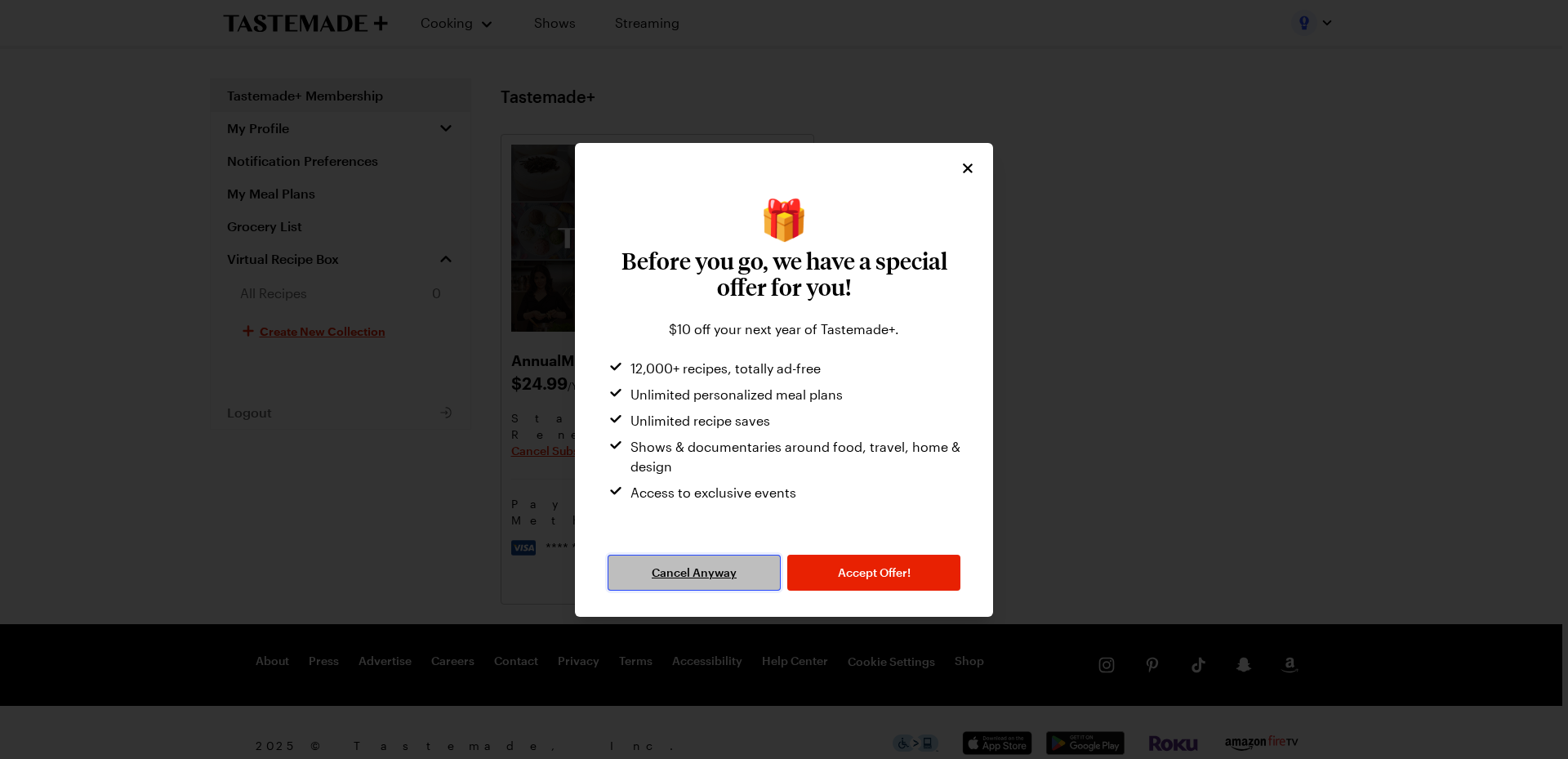
click at [687, 569] on span "Cancel Anyway" at bounding box center [694, 573] width 85 height 16
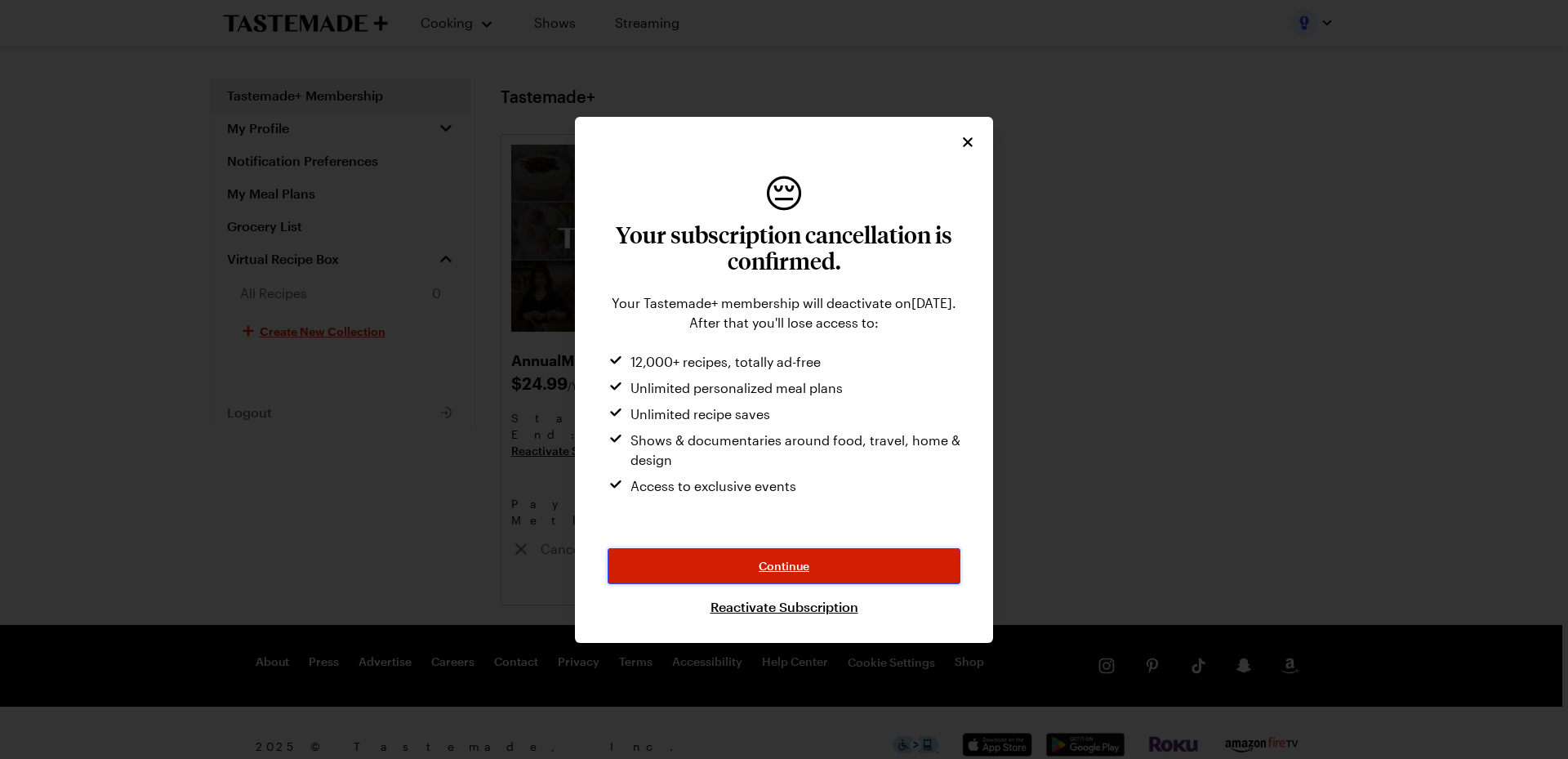
click at [797, 558] on span "Continue" at bounding box center [784, 566] width 51 height 16
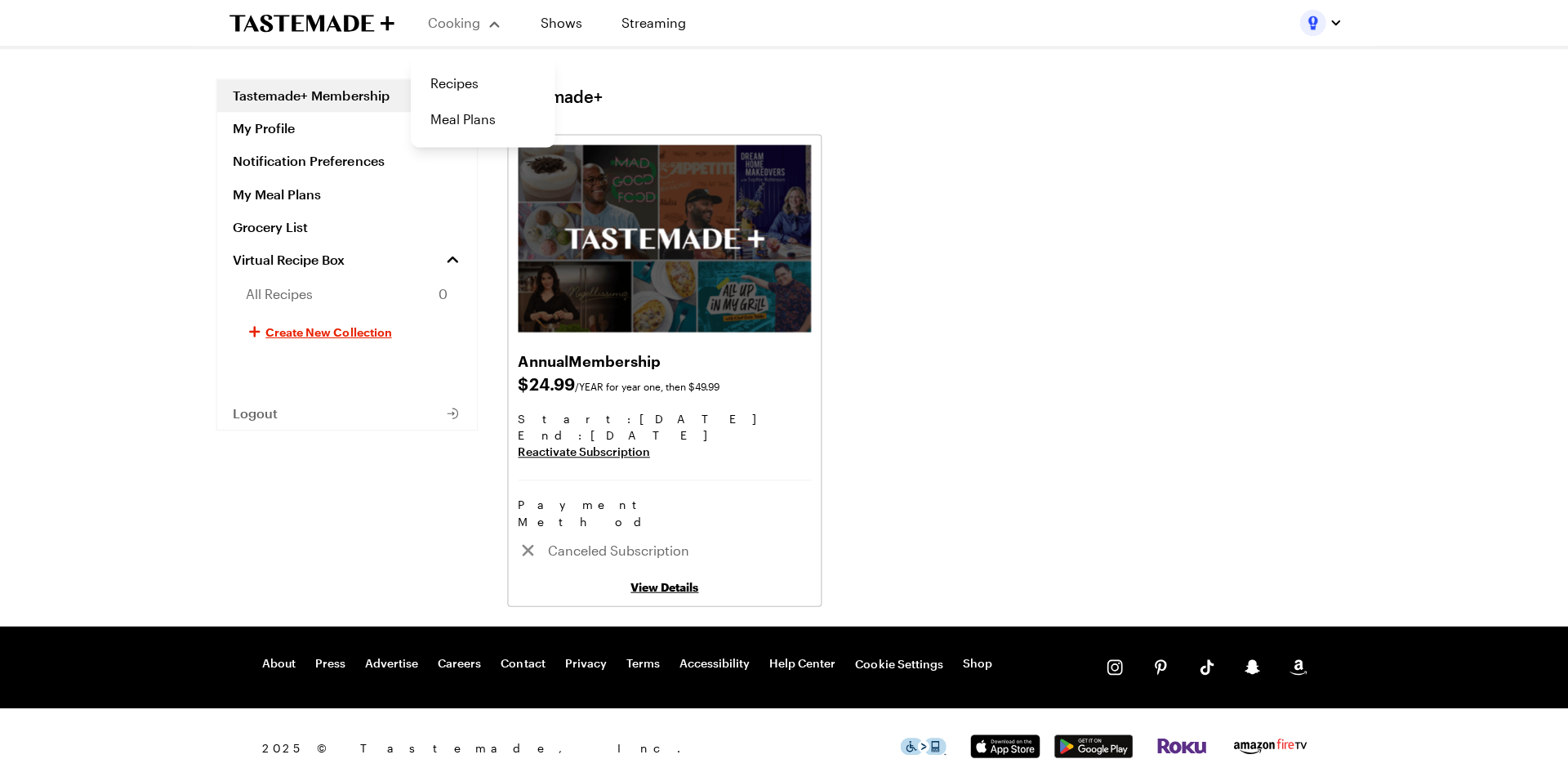
click at [490, 30] on div "Cooking" at bounding box center [463, 23] width 74 height 20
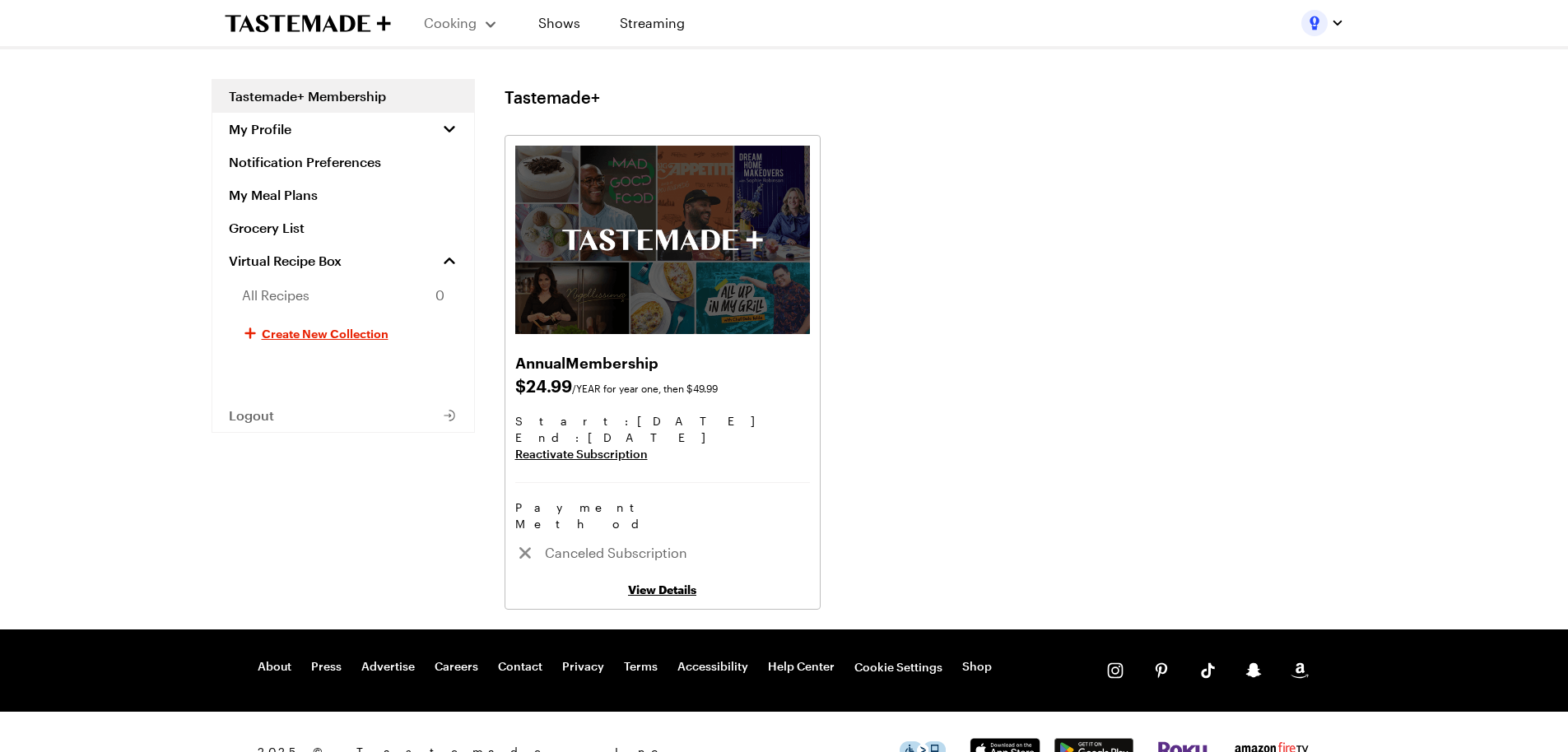
click at [484, 25] on div "Cooking" at bounding box center [462, 23] width 75 height 20
click at [464, 115] on link "Meal Plans" at bounding box center [479, 120] width 125 height 36
